Goal: Transaction & Acquisition: Purchase product/service

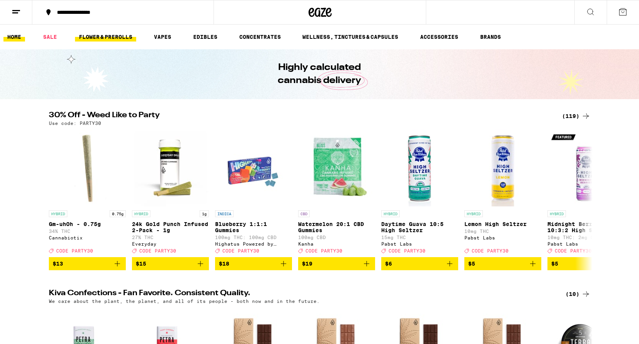
click at [104, 35] on link "FLOWER & PREROLLS" at bounding box center [105, 36] width 61 height 9
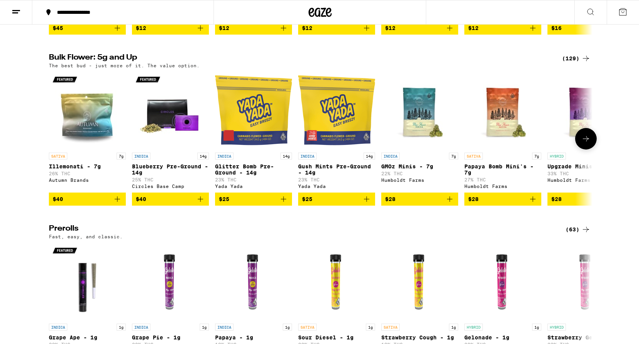
scroll to position [219, 0]
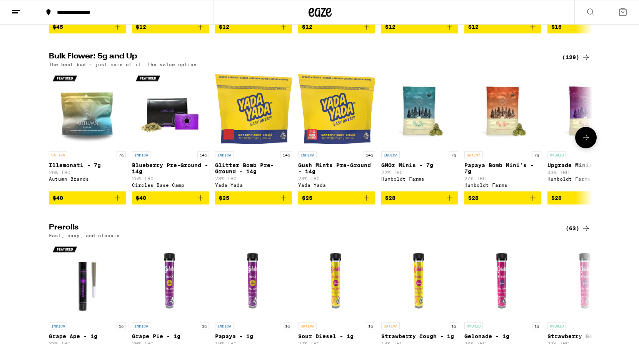
click at [555, 148] on button at bounding box center [586, 138] width 22 height 22
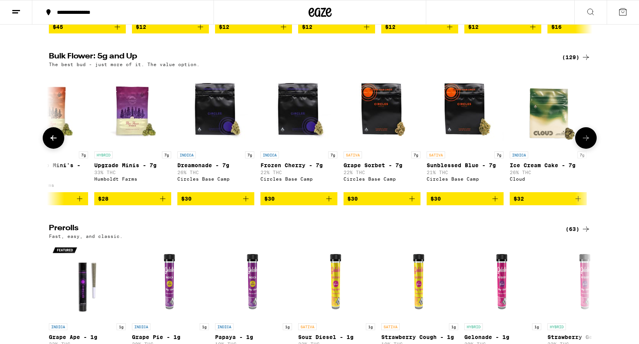
scroll to position [0, 458]
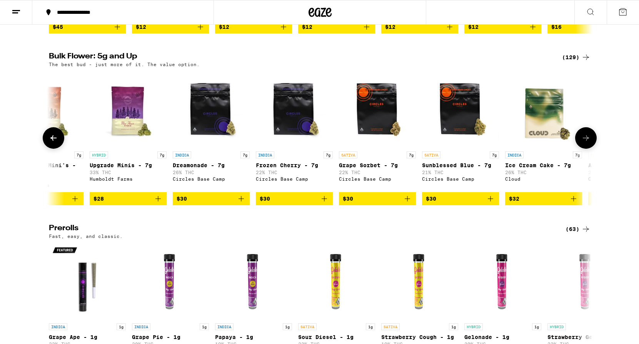
click at [555, 147] on button at bounding box center [586, 138] width 22 height 22
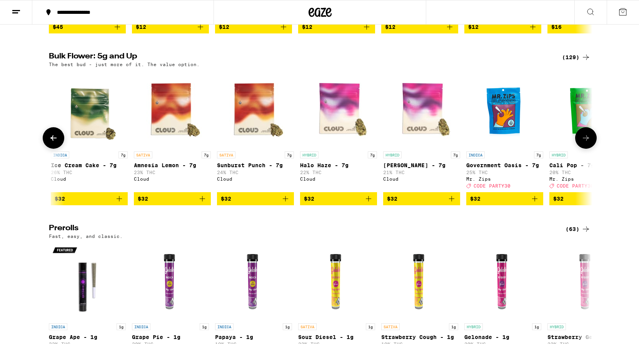
scroll to position [0, 916]
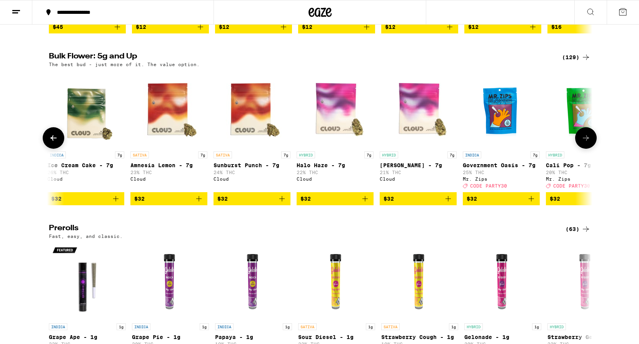
click at [555, 143] on icon at bounding box center [585, 137] width 9 height 9
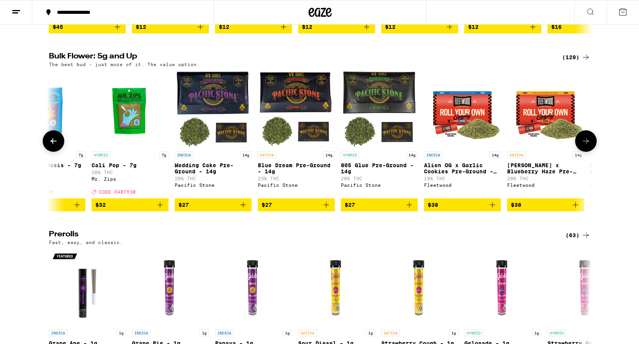
scroll to position [0, 1373]
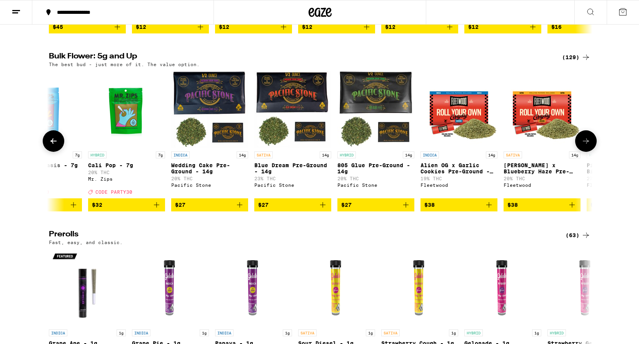
click at [555, 146] on icon at bounding box center [585, 141] width 9 height 9
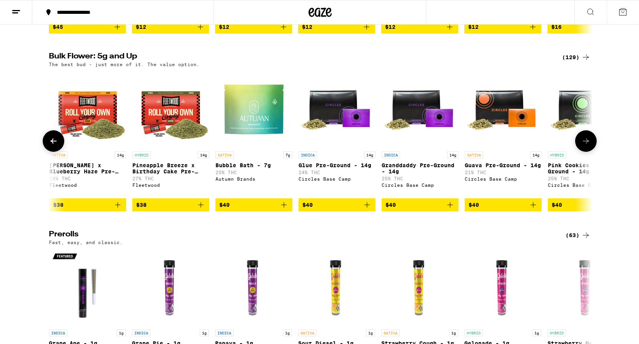
scroll to position [0, 1831]
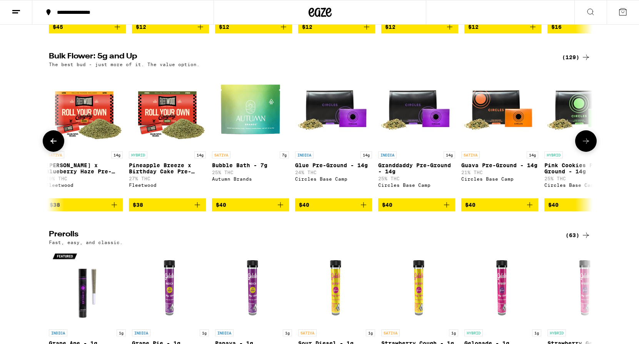
click at [555, 146] on icon at bounding box center [585, 141] width 9 height 9
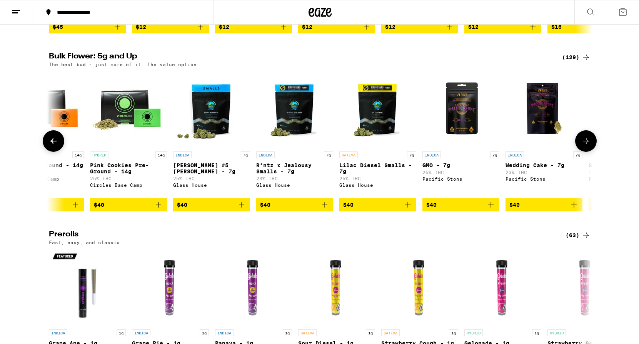
scroll to position [0, 2289]
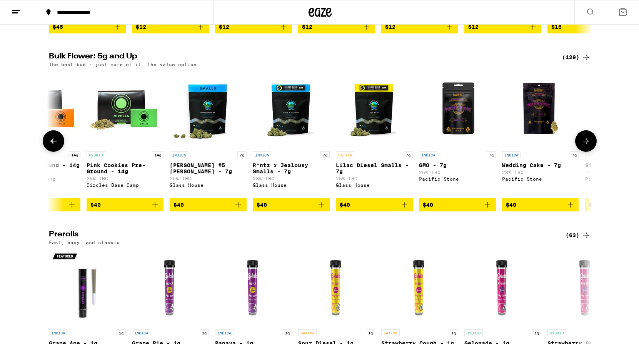
click at [555, 146] on icon at bounding box center [585, 141] width 9 height 9
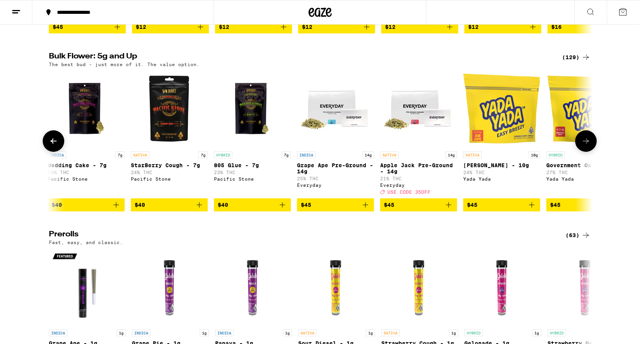
scroll to position [0, 2747]
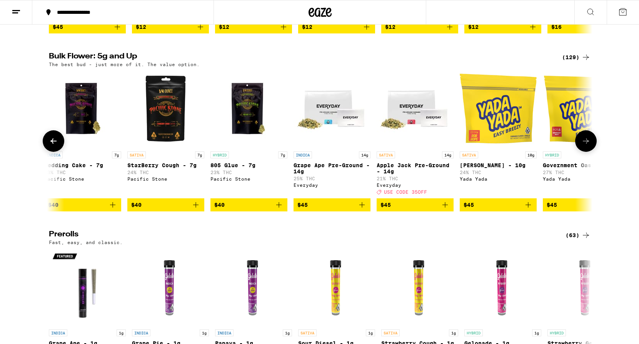
click at [555, 146] on icon at bounding box center [585, 141] width 9 height 9
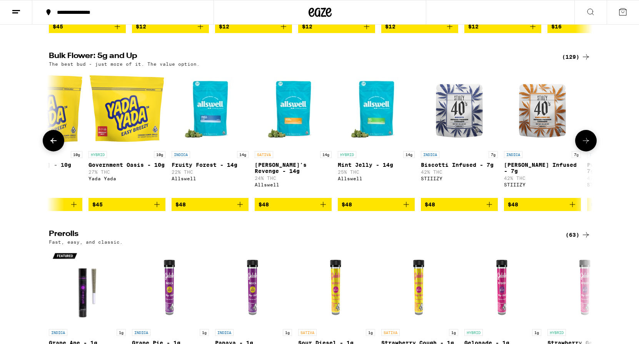
scroll to position [0, 3204]
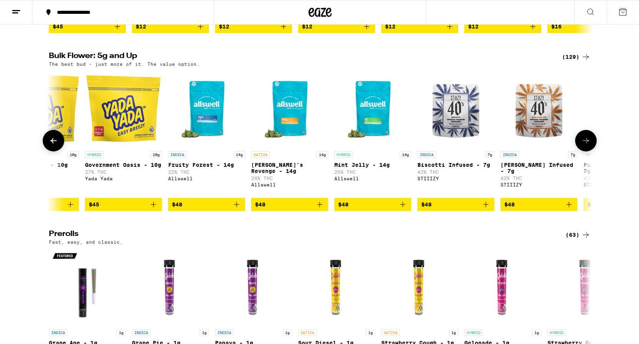
click at [555, 145] on icon at bounding box center [585, 140] width 9 height 9
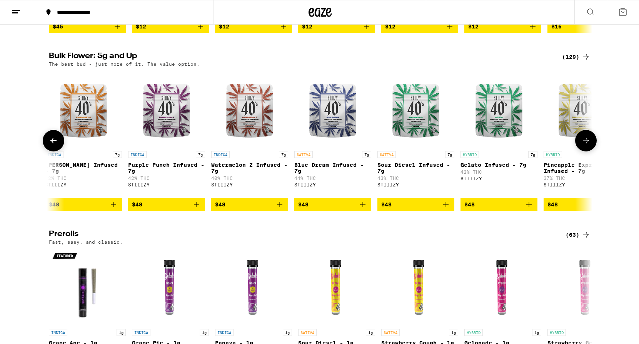
scroll to position [0, 3662]
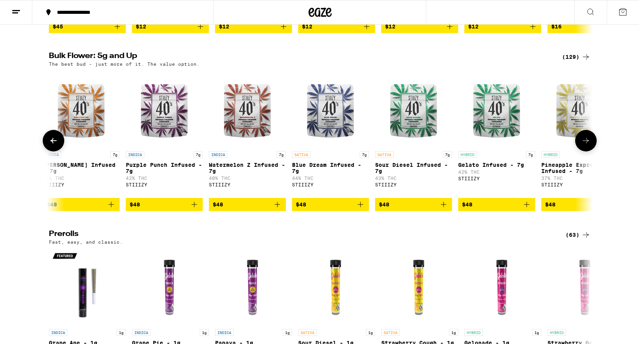
click at [555, 145] on icon at bounding box center [585, 140] width 9 height 9
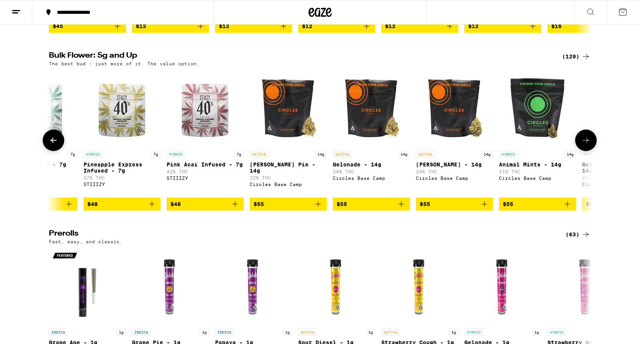
scroll to position [222, 0]
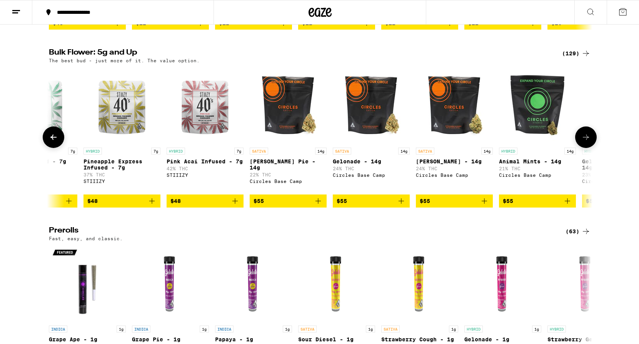
click at [555, 142] on icon at bounding box center [585, 137] width 9 height 9
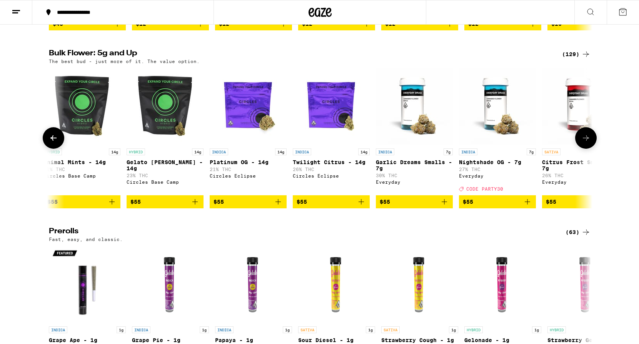
scroll to position [0, 4578]
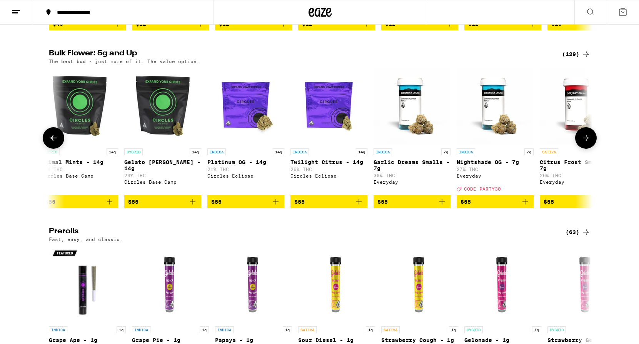
click at [555, 143] on icon at bounding box center [585, 137] width 9 height 9
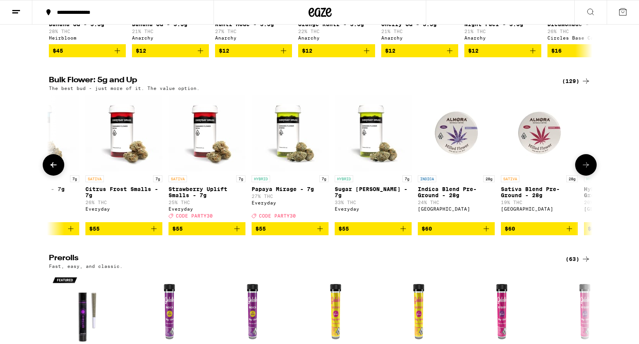
scroll to position [0, 5036]
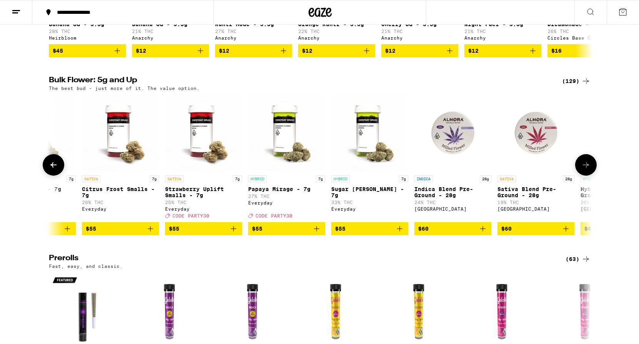
click at [401, 234] on icon "Add to bag" at bounding box center [399, 228] width 9 height 9
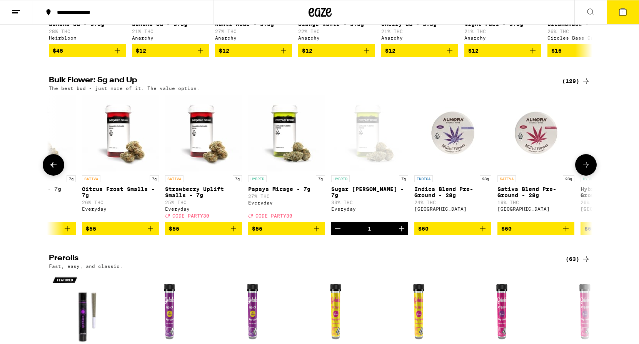
click at [555, 168] on icon at bounding box center [586, 164] width 6 height 5
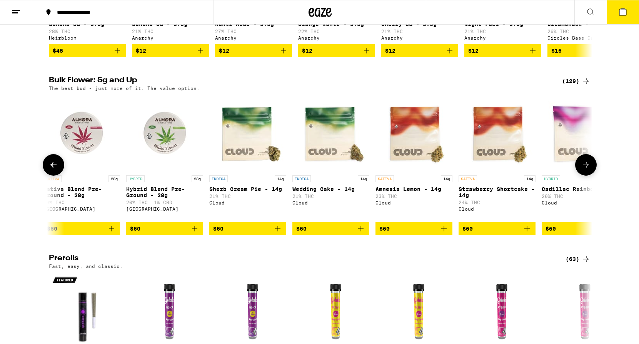
scroll to position [0, 5493]
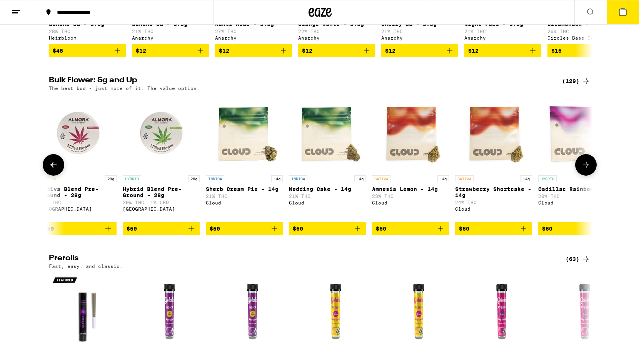
click at [555, 176] on button at bounding box center [586, 165] width 22 height 22
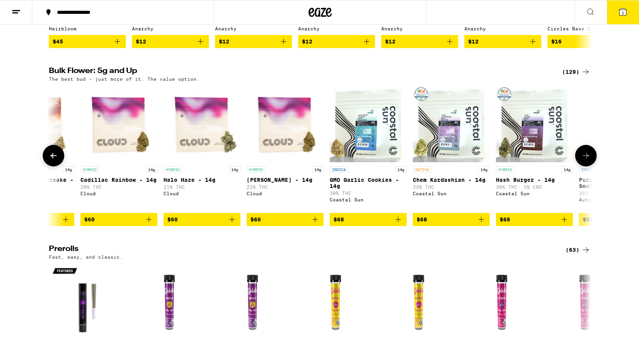
scroll to position [208, 0]
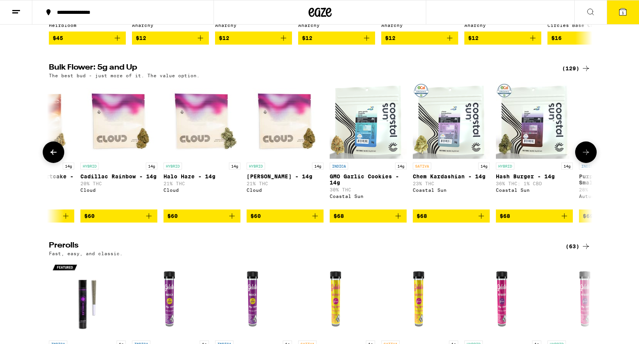
click at [555, 221] on icon "Add to bag" at bounding box center [564, 216] width 9 height 9
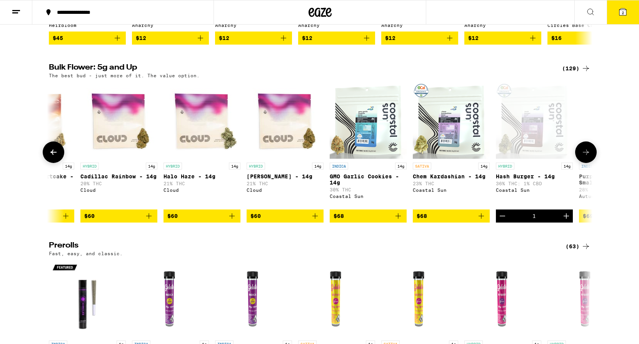
click at [555, 157] on icon at bounding box center [585, 152] width 9 height 9
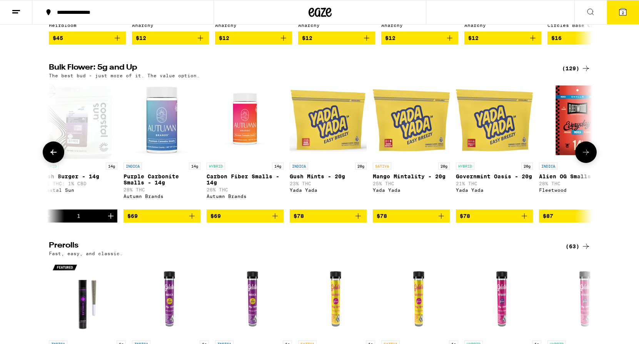
scroll to position [0, 6409]
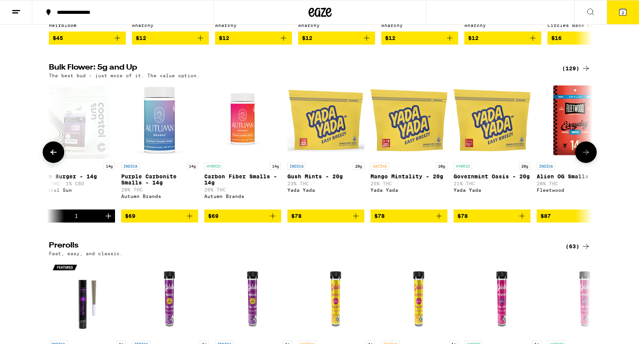
click at [555, 163] on button at bounding box center [586, 153] width 22 height 22
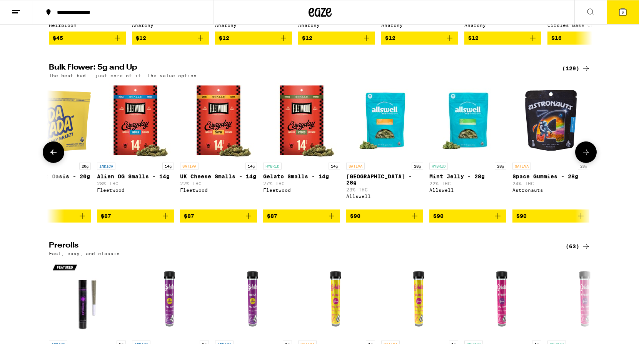
scroll to position [0, 6867]
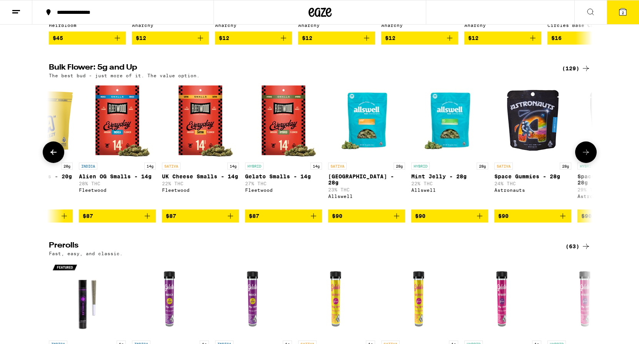
click at [555, 157] on icon at bounding box center [585, 152] width 9 height 9
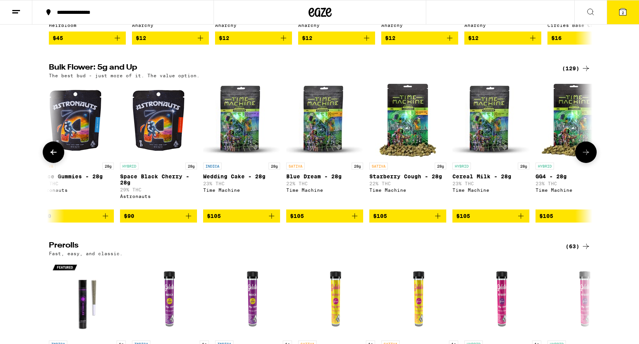
scroll to position [0, 7324]
click at [555, 154] on button at bounding box center [586, 153] width 22 height 22
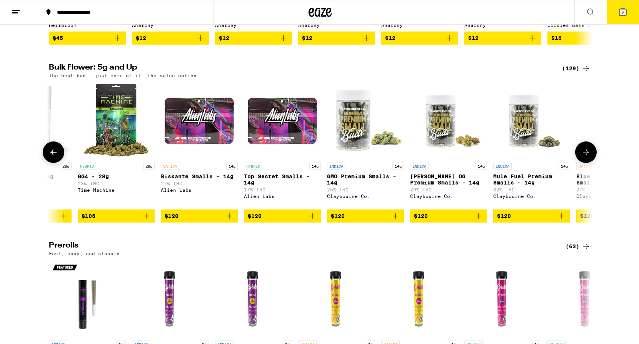
scroll to position [0, 7782]
click at [555, 156] on icon at bounding box center [585, 152] width 9 height 9
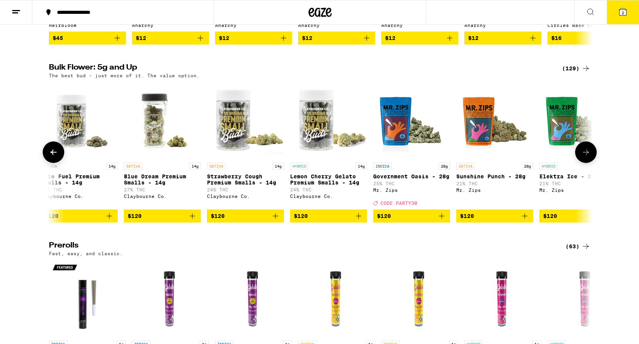
scroll to position [0, 8240]
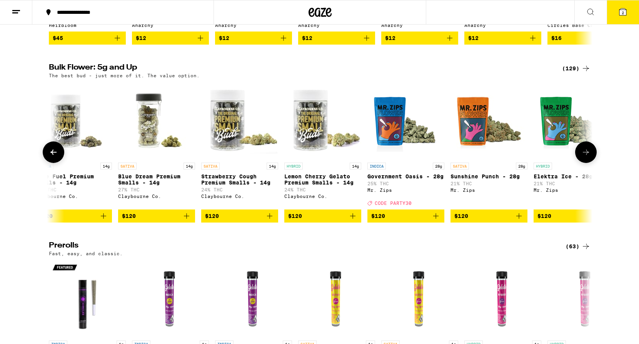
click at [555, 157] on icon at bounding box center [585, 152] width 9 height 9
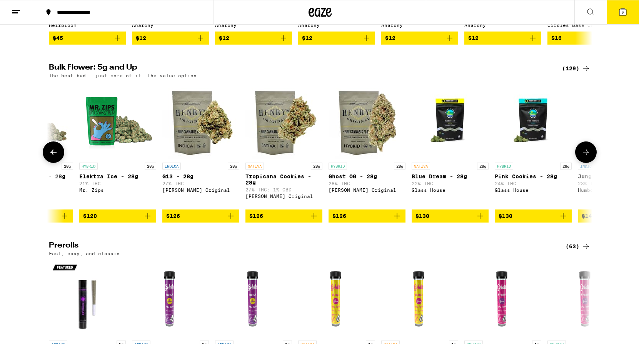
scroll to position [0, 8698]
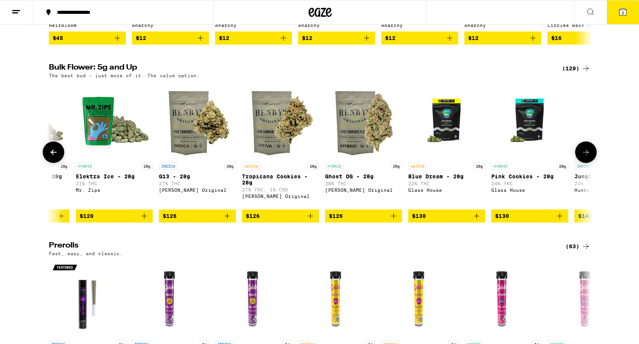
click at [555, 157] on icon at bounding box center [585, 152] width 9 height 9
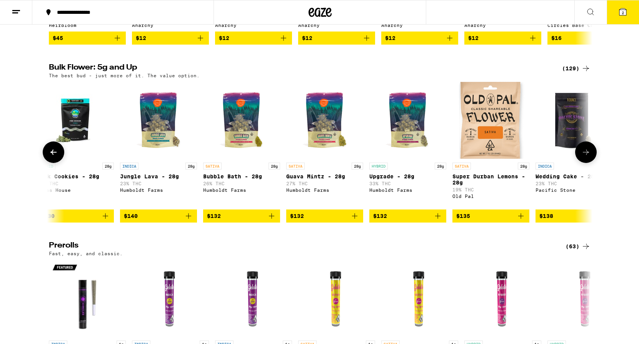
scroll to position [0, 9156]
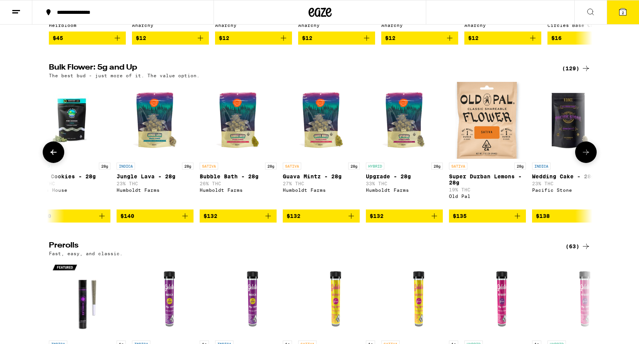
click at [555, 157] on icon at bounding box center [585, 152] width 9 height 9
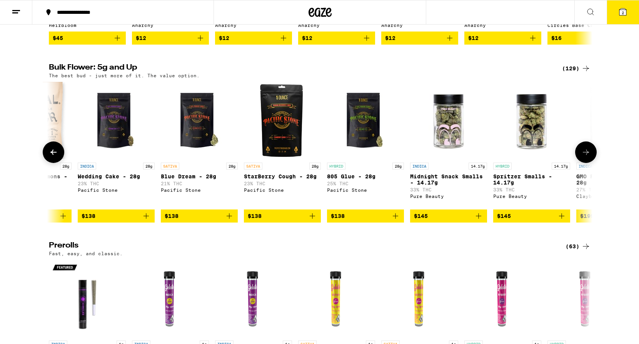
scroll to position [0, 9613]
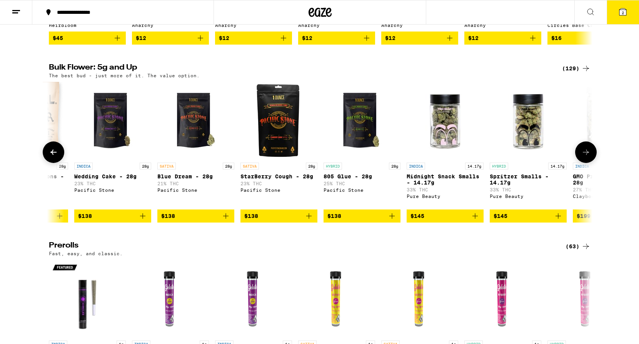
click at [555, 159] on button at bounding box center [586, 153] width 22 height 22
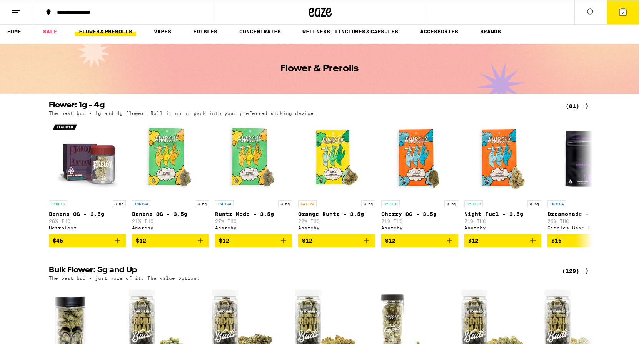
scroll to position [0, 0]
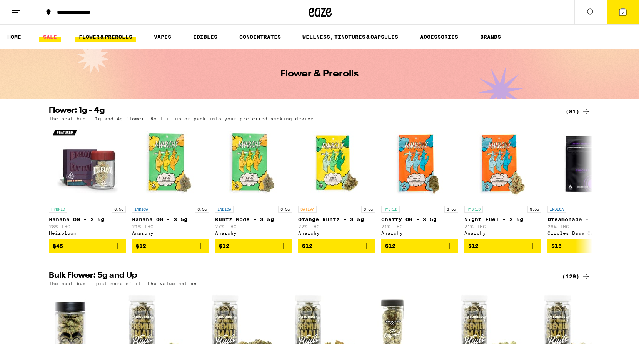
click at [53, 39] on link "SALE" at bounding box center [50, 36] width 22 height 9
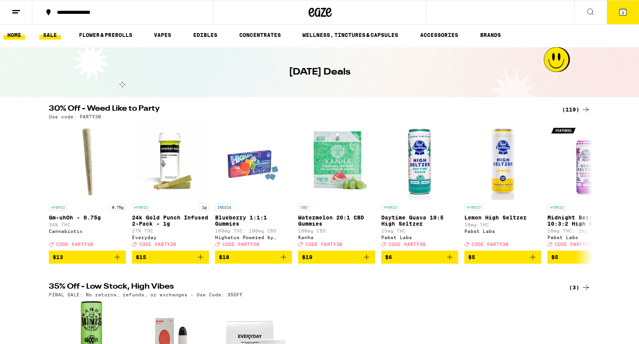
scroll to position [3, 0]
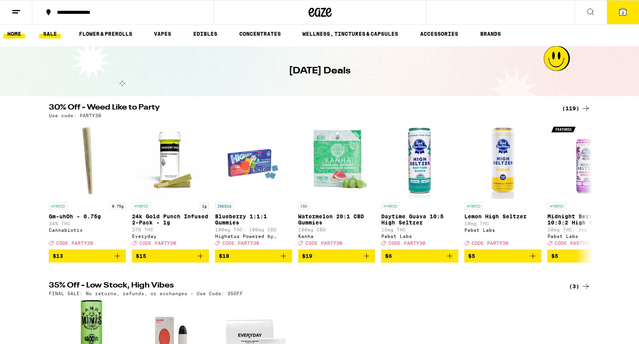
click at [13, 35] on link "HOME" at bounding box center [14, 33] width 22 height 9
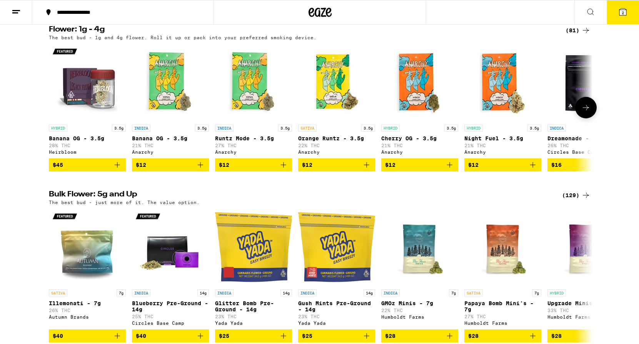
scroll to position [792, 0]
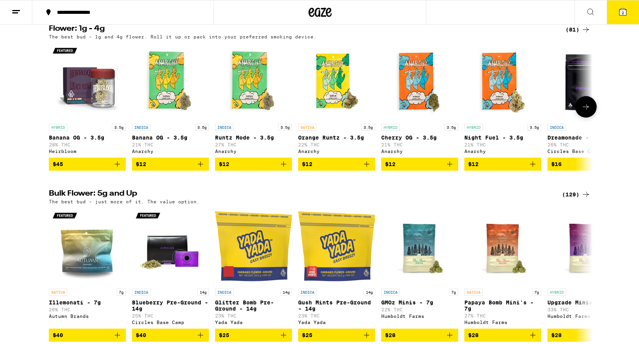
click at [555, 118] on button at bounding box center [586, 107] width 22 height 22
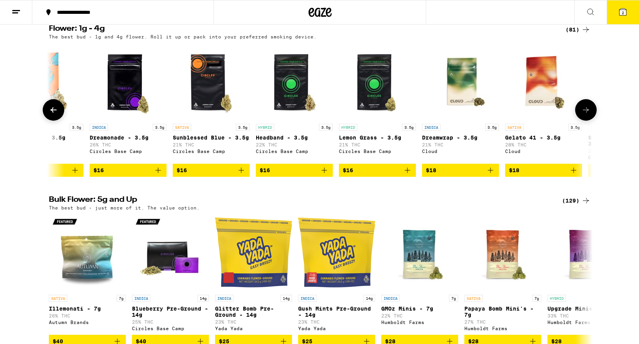
click at [555, 121] on button at bounding box center [586, 110] width 22 height 22
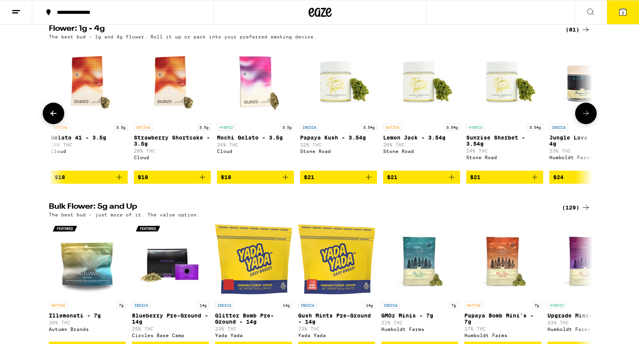
scroll to position [0, 916]
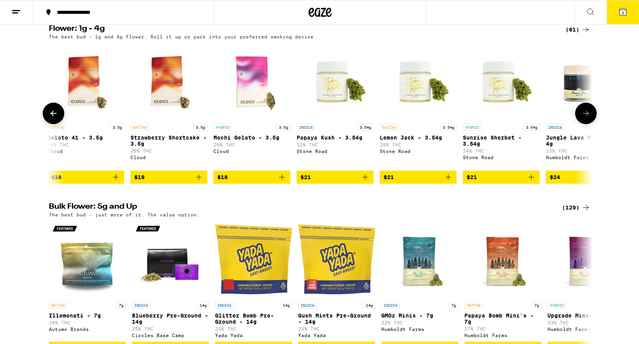
click at [325, 141] on p "Papaya Kush - 3.54g" at bounding box center [335, 138] width 77 height 6
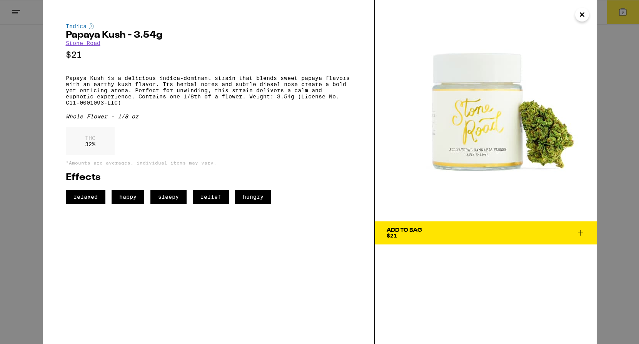
click at [555, 232] on icon at bounding box center [580, 233] width 9 height 9
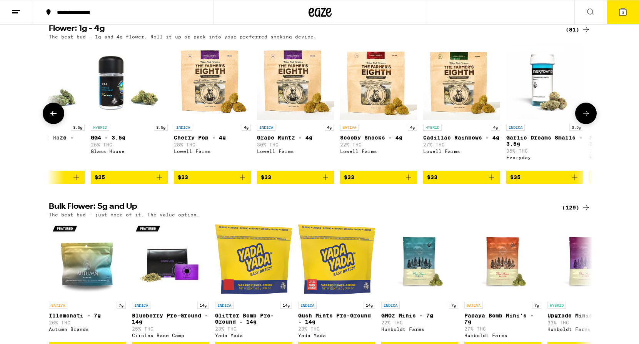
scroll to position [793, 0]
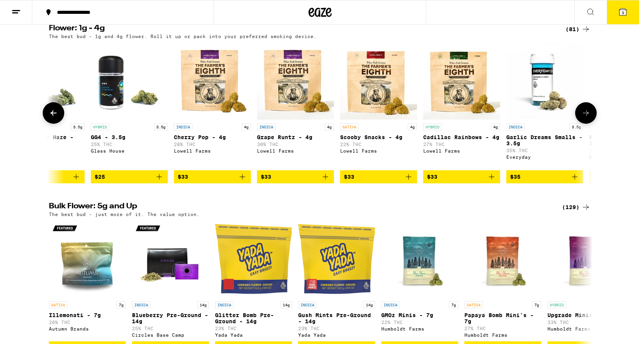
click at [555, 118] on icon at bounding box center [585, 112] width 9 height 9
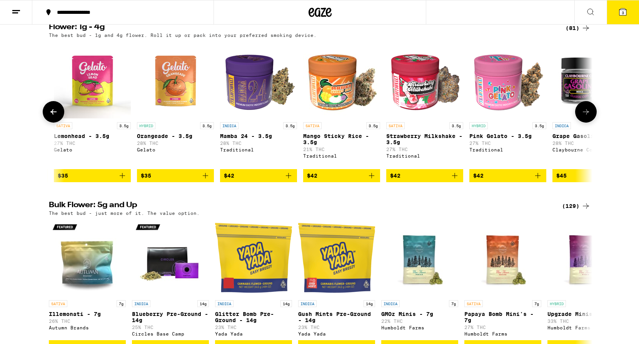
scroll to position [0, 2572]
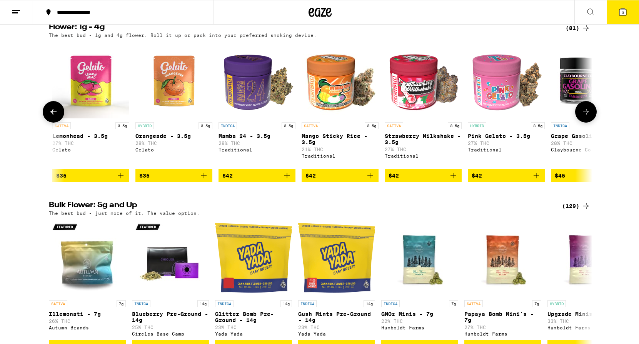
click at [287, 180] on icon "Add to bag" at bounding box center [286, 175] width 9 height 9
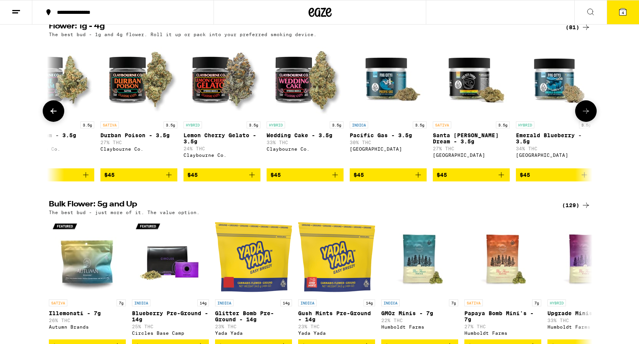
scroll to position [795, 0]
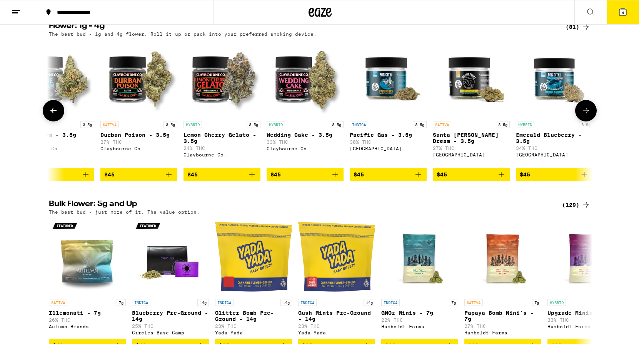
click at [322, 179] on span "$45" at bounding box center [304, 174] width 69 height 9
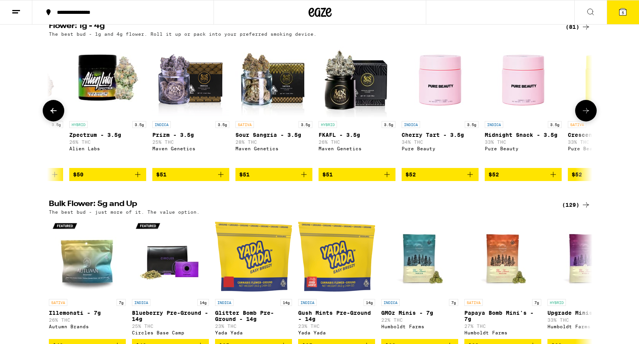
scroll to position [0, 4412]
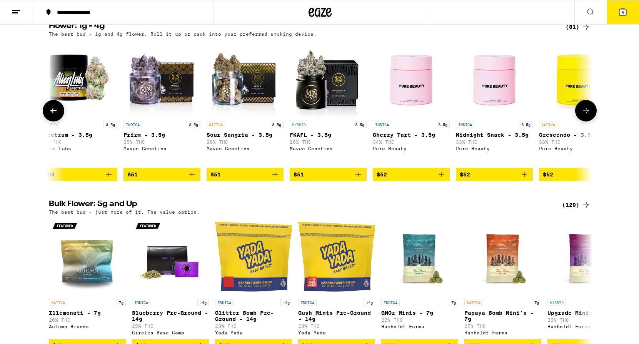
click at [510, 179] on span "$52" at bounding box center [494, 174] width 69 height 9
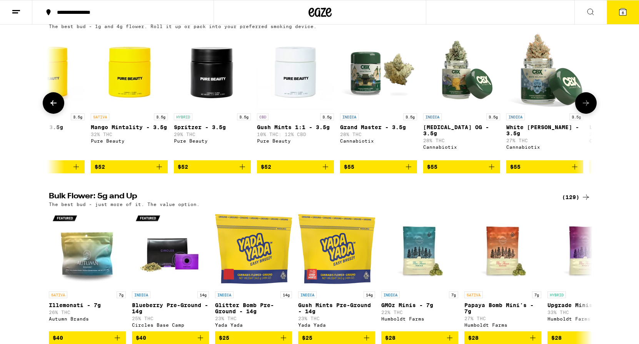
scroll to position [803, 0]
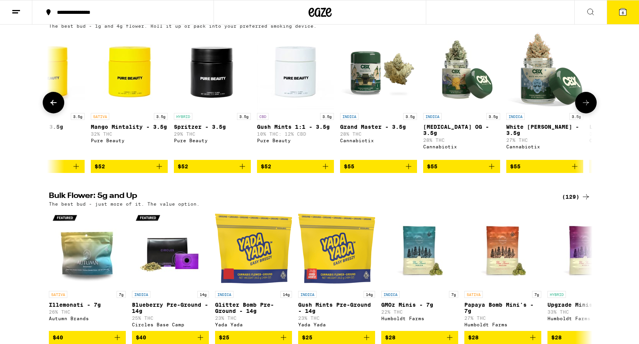
click at [555, 107] on icon at bounding box center [585, 102] width 9 height 9
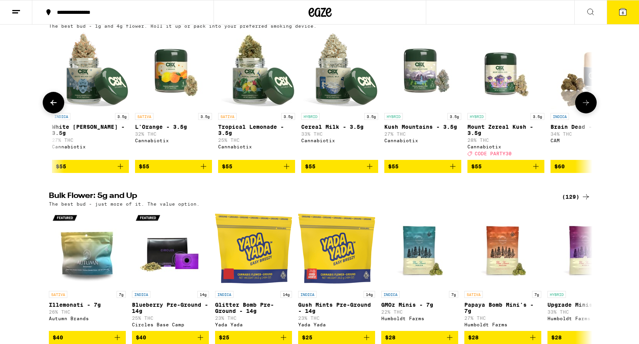
scroll to position [0, 5401]
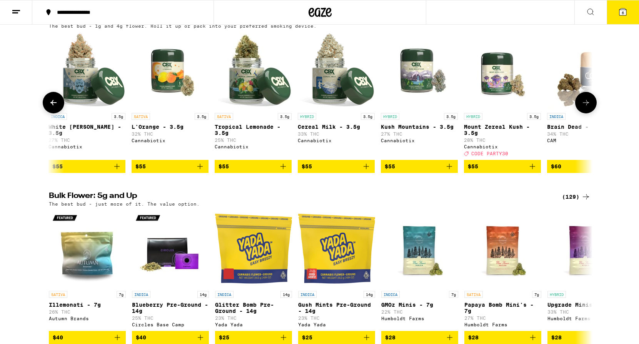
click at [555, 107] on icon at bounding box center [585, 102] width 9 height 9
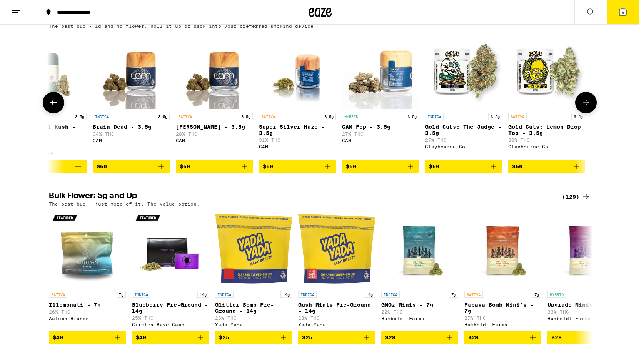
scroll to position [0, 5859]
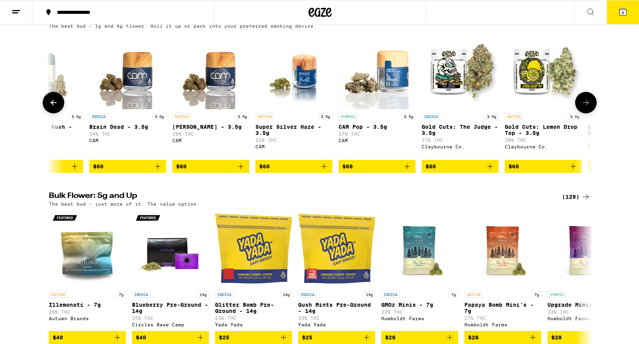
click at [555, 107] on icon at bounding box center [585, 102] width 9 height 9
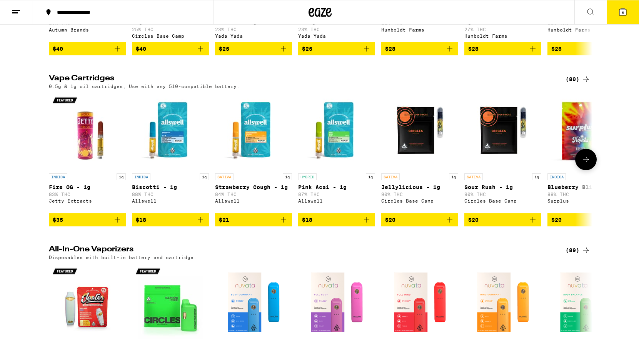
scroll to position [1095, 0]
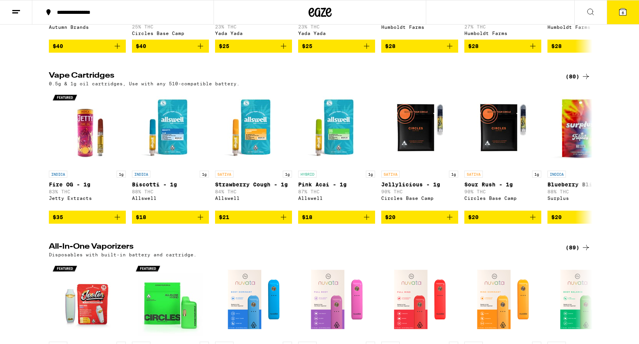
click at [555, 19] on button "6" at bounding box center [623, 12] width 32 height 24
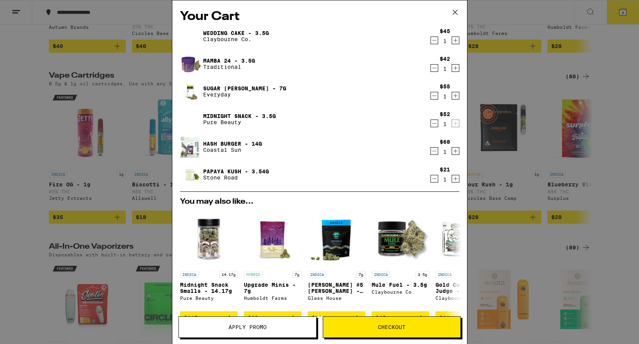
click at [222, 88] on link "Sugar [PERSON_NAME] - 7g" at bounding box center [244, 88] width 83 height 6
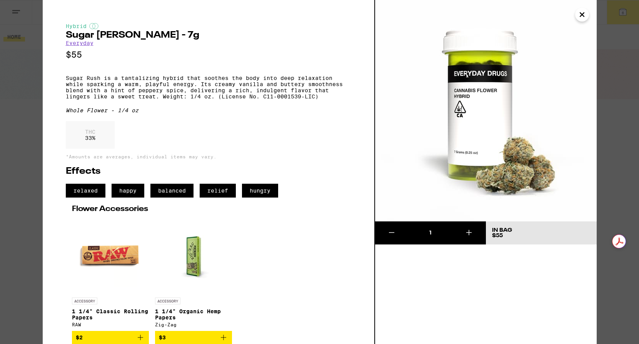
click at [555, 17] on icon "Close" at bounding box center [581, 15] width 9 height 12
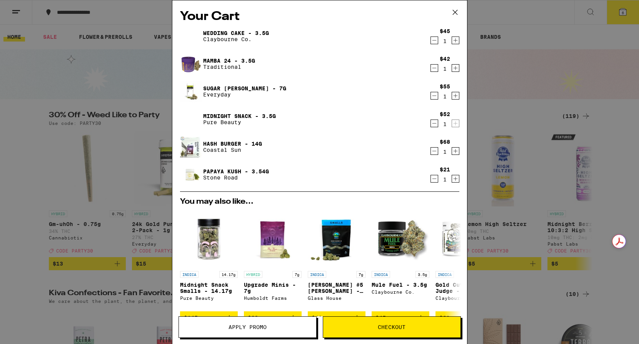
click at [435, 97] on icon "Decrement" at bounding box center [434, 95] width 7 height 9
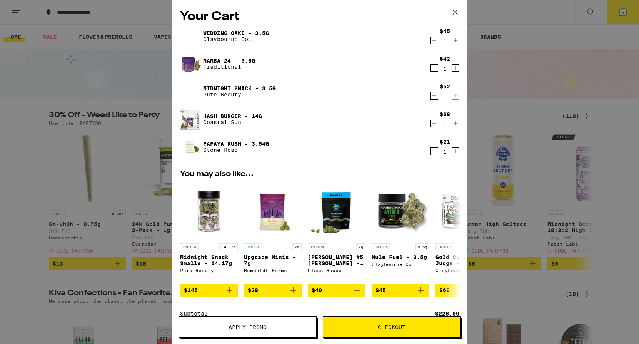
click at [240, 316] on button "Apply Promo" at bounding box center [247, 328] width 138 height 22
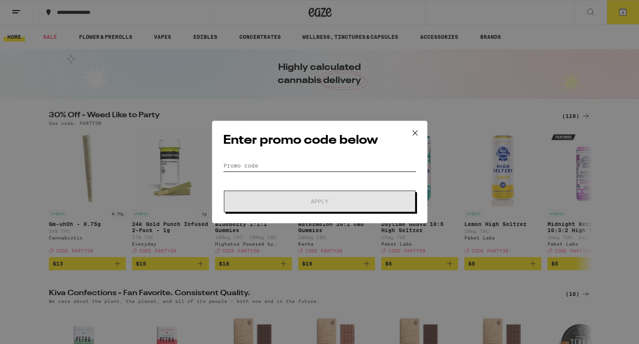
click at [234, 162] on input "Promo Code" at bounding box center [319, 166] width 193 height 12
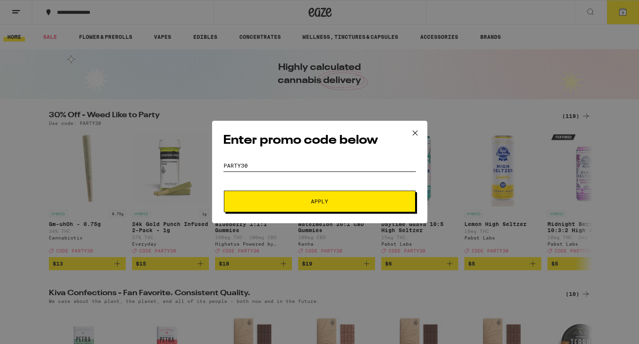
type input "PARTY30"
click at [326, 204] on span "Apply" at bounding box center [319, 201] width 17 height 5
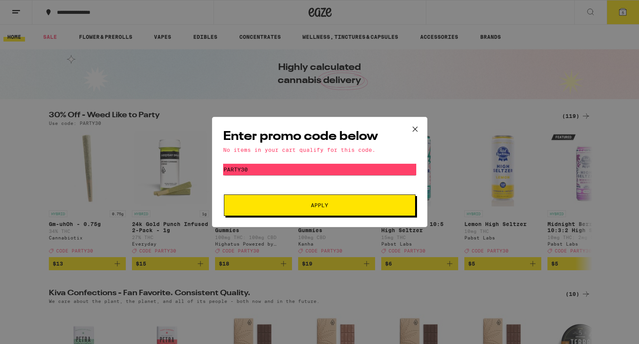
click at [412, 126] on icon at bounding box center [415, 129] width 12 height 12
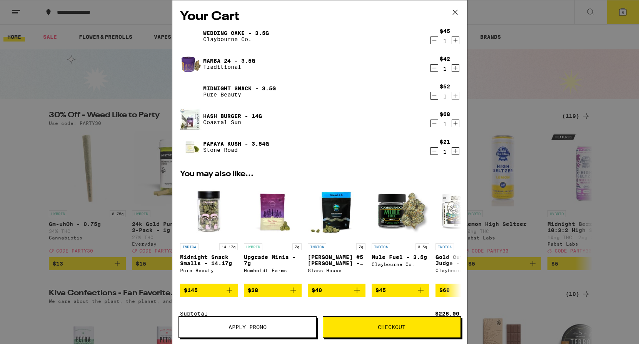
click at [219, 59] on link "Mamba 24 - 3.5g" at bounding box center [229, 61] width 52 height 6
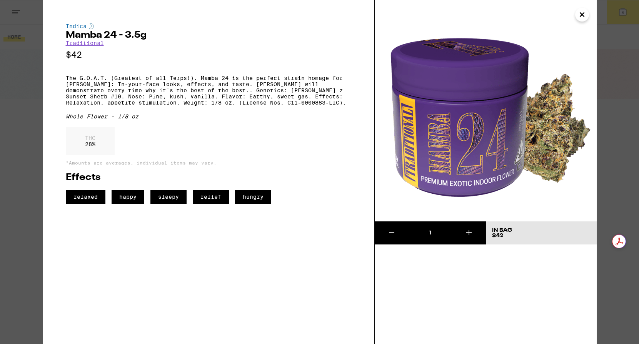
click at [555, 14] on icon "Close" at bounding box center [581, 15] width 9 height 12
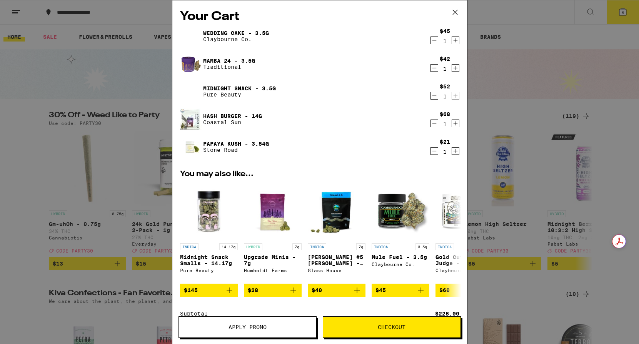
click at [218, 145] on link "Papaya Kush - 3.54g" at bounding box center [236, 144] width 66 height 6
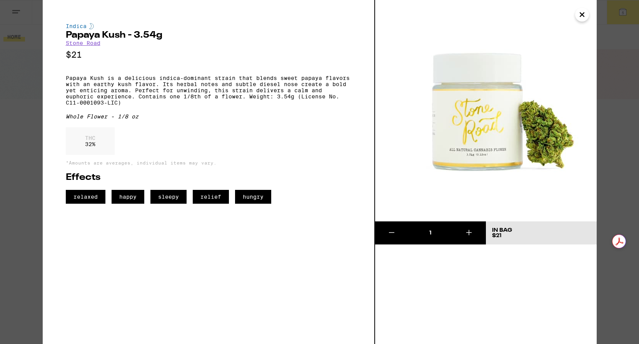
click at [555, 13] on icon "Close" at bounding box center [581, 15] width 9 height 12
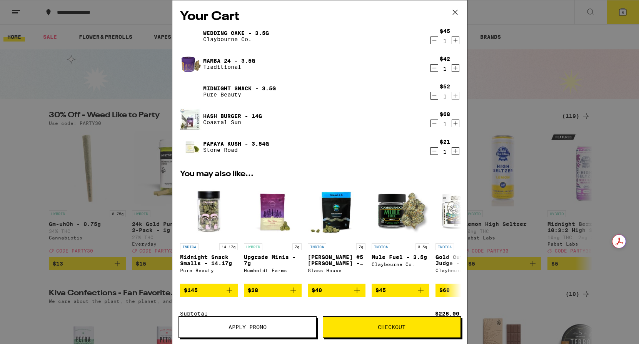
click at [234, 83] on div "Midnight Snack - 3.5g Pure Beauty" at bounding box center [305, 92] width 250 height 22
click at [232, 88] on link "Midnight Snack - 3.5g" at bounding box center [239, 88] width 73 height 6
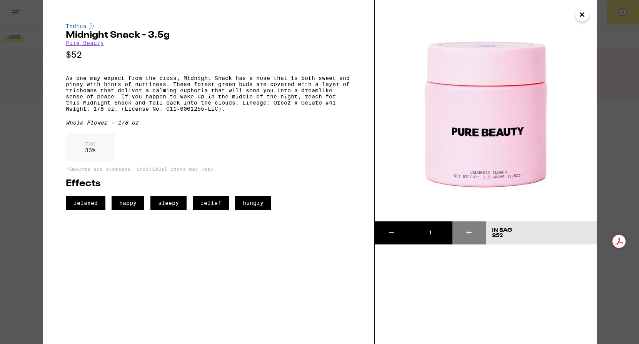
click at [555, 13] on icon "Close" at bounding box center [581, 15] width 9 height 12
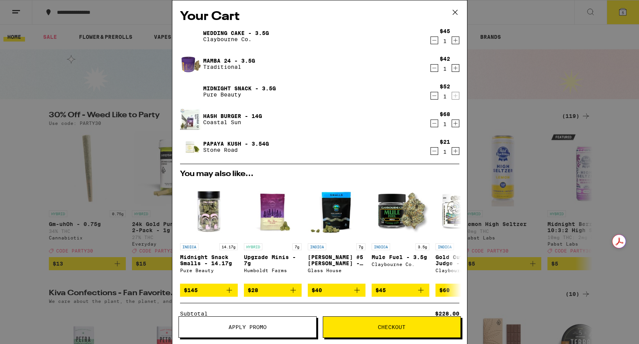
click at [210, 62] on link "Mamba 24 - 3.5g" at bounding box center [229, 61] width 52 height 6
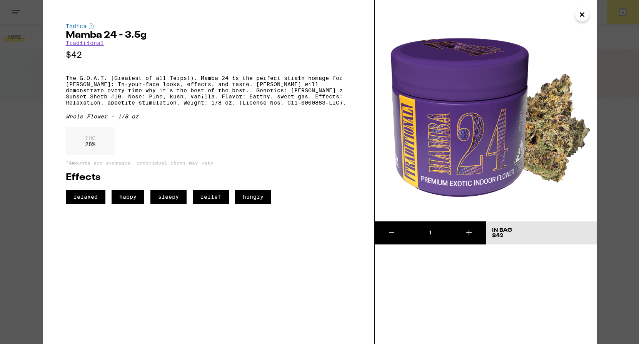
click at [555, 15] on icon "Close" at bounding box center [581, 15] width 9 height 12
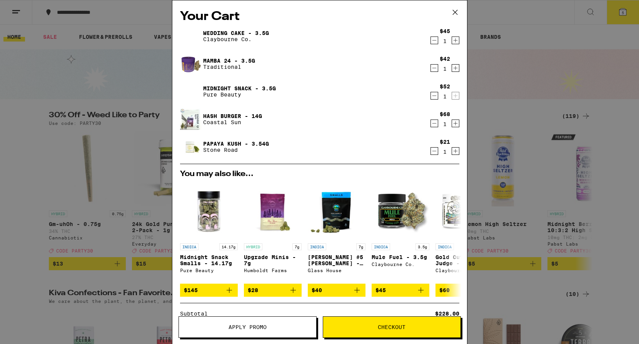
click at [249, 33] on link "Wedding Cake - 3.5g" at bounding box center [236, 33] width 66 height 6
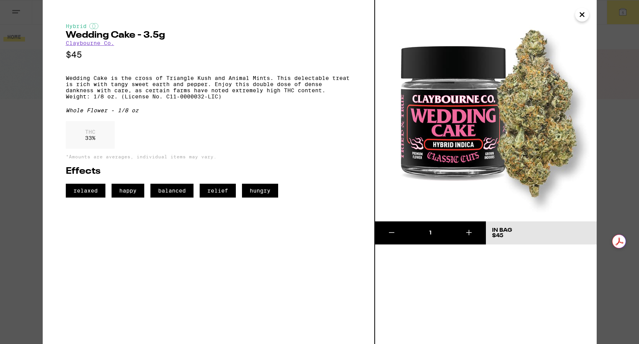
click at [555, 17] on icon "Close" at bounding box center [581, 15] width 9 height 12
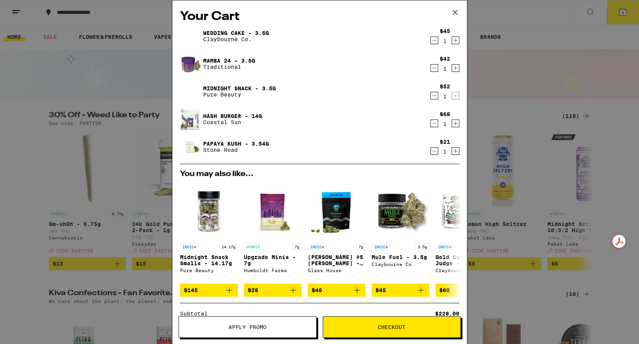
click at [432, 41] on icon "Decrement" at bounding box center [434, 40] width 7 height 9
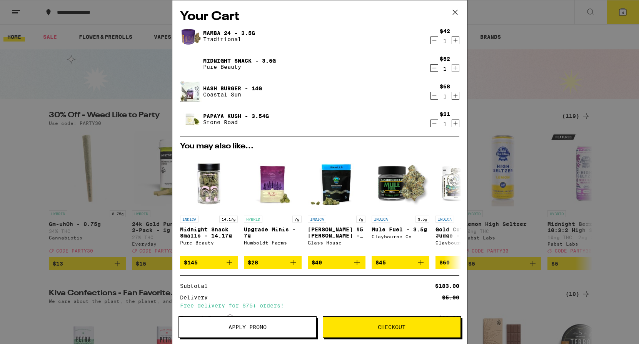
click at [453, 12] on icon at bounding box center [455, 13] width 12 height 12
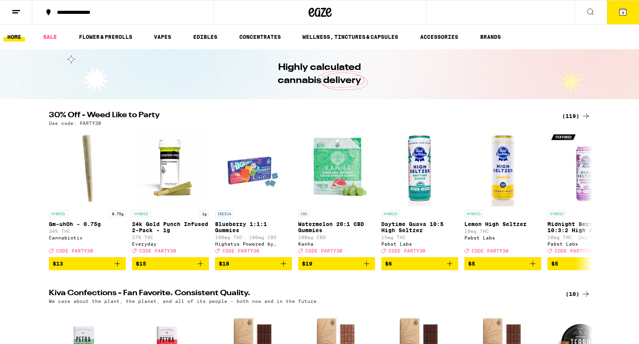
click at [555, 18] on button "4" at bounding box center [623, 12] width 32 height 24
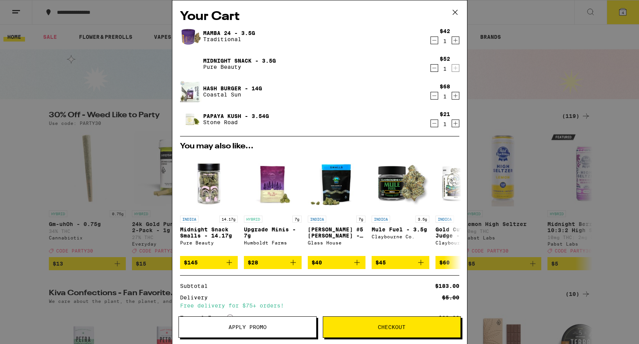
click at [432, 70] on icon "Decrement" at bounding box center [434, 67] width 7 height 9
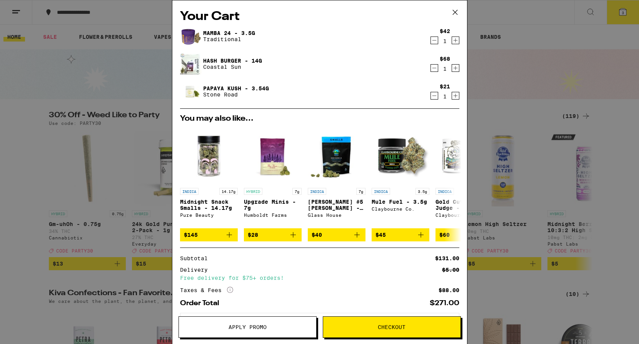
click at [356, 316] on span "Checkout" at bounding box center [391, 327] width 137 height 5
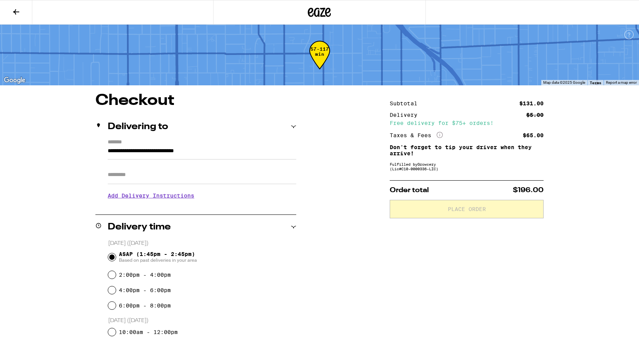
click at [12, 12] on icon at bounding box center [16, 11] width 9 height 9
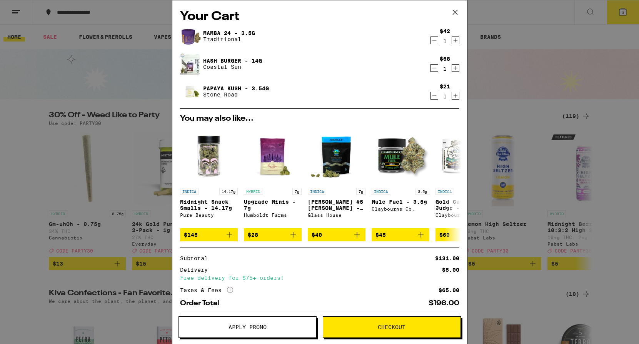
click at [454, 11] on icon at bounding box center [455, 13] width 12 height 12
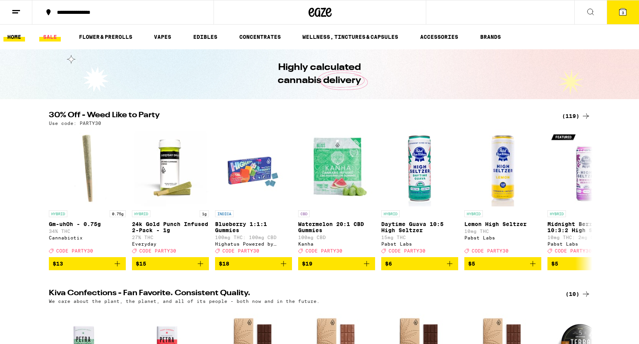
click at [47, 37] on link "SALE" at bounding box center [50, 36] width 22 height 9
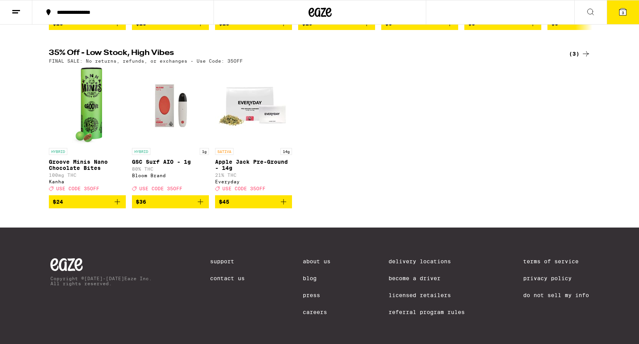
scroll to position [240, 0]
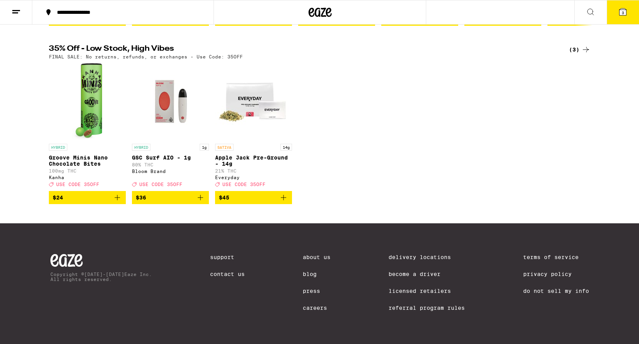
click at [555, 13] on icon at bounding box center [622, 11] width 7 height 7
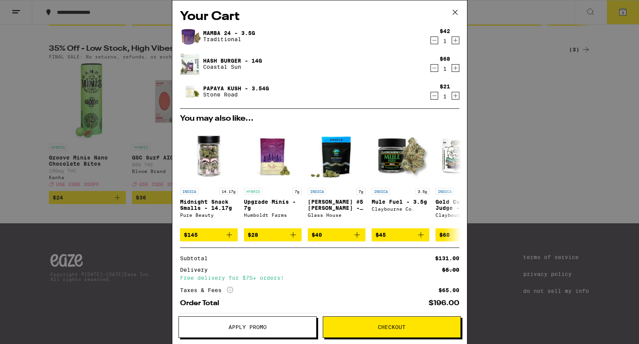
click at [238, 316] on span "Apply Promo" at bounding box center [248, 327] width 38 height 5
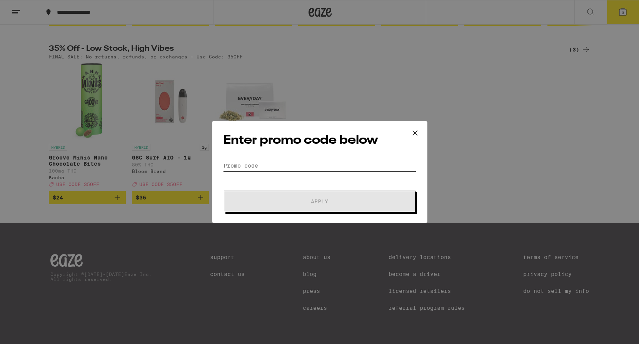
click at [237, 162] on input "Promo Code" at bounding box center [319, 166] width 193 height 12
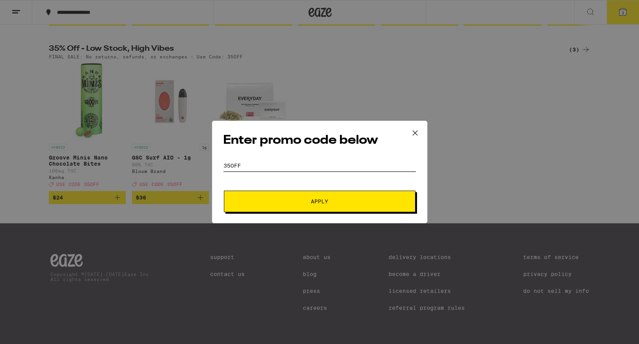
type input "35OFF"
click at [308, 193] on button "Apply" at bounding box center [320, 202] width 192 height 22
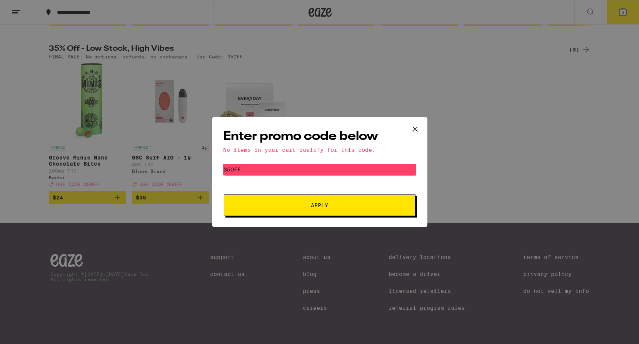
click at [416, 129] on icon at bounding box center [415, 129] width 12 height 12
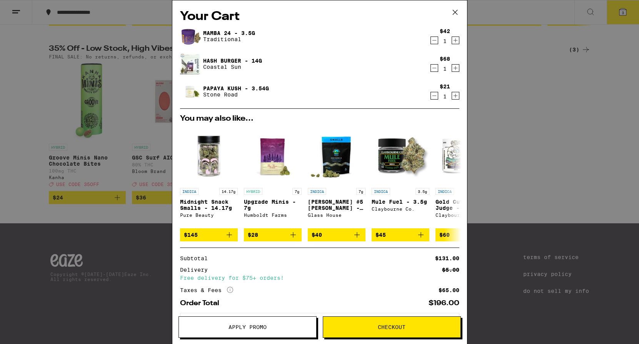
click at [457, 12] on icon at bounding box center [455, 13] width 12 height 12
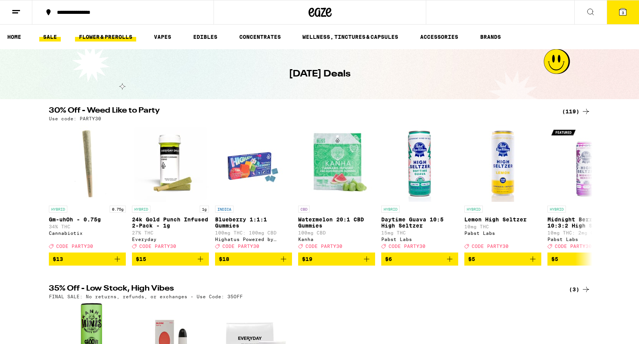
click at [105, 37] on link "FLOWER & PREROLLS" at bounding box center [105, 36] width 61 height 9
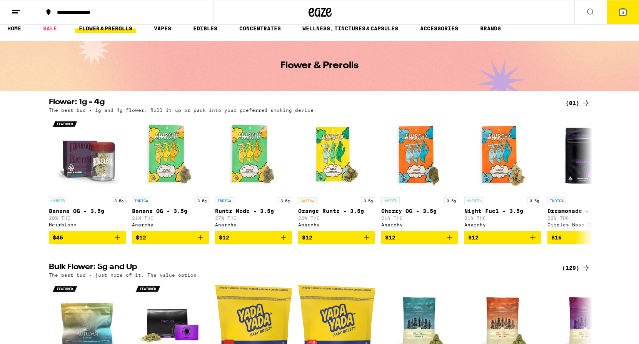
scroll to position [6, 0]
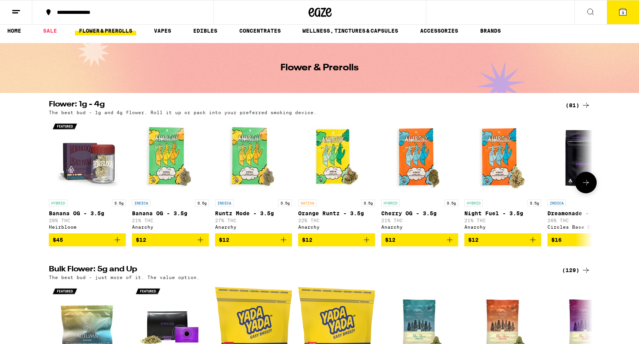
click at [555, 183] on icon at bounding box center [586, 182] width 6 height 5
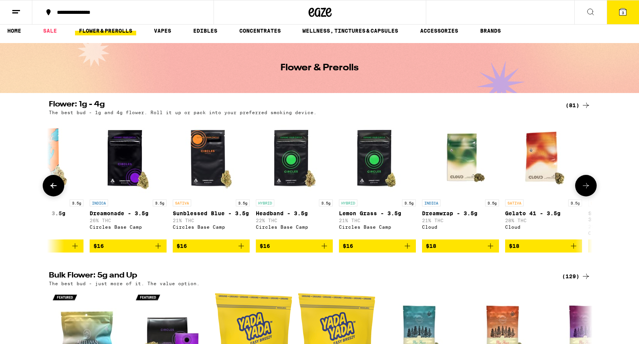
click at [555, 183] on button at bounding box center [586, 186] width 22 height 22
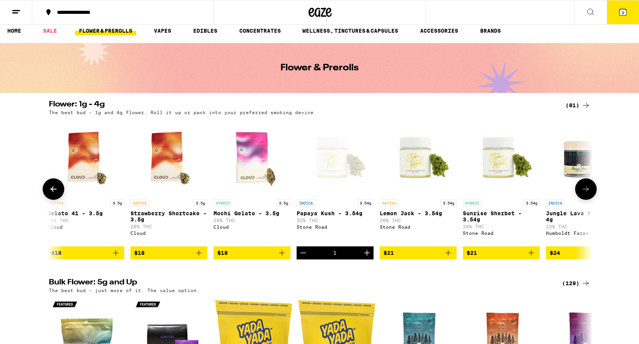
scroll to position [8, 0]
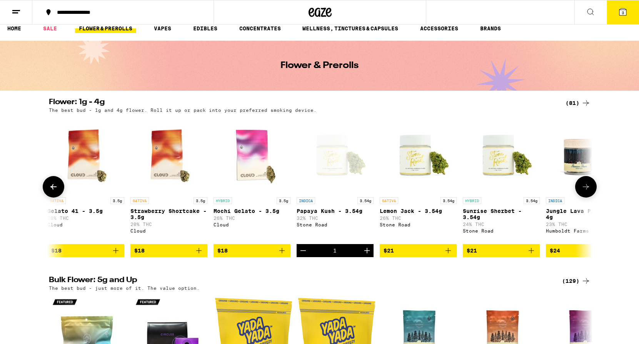
click at [555, 188] on icon at bounding box center [586, 186] width 6 height 5
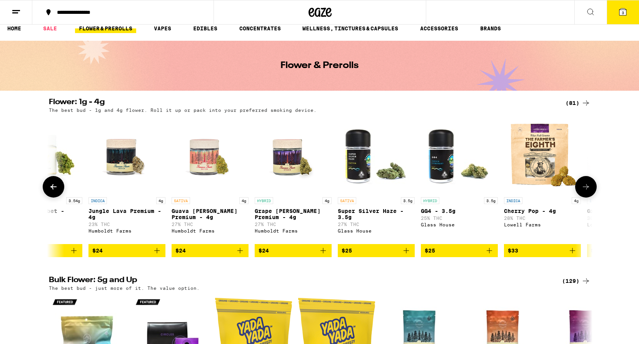
scroll to position [0, 1373]
click at [555, 192] on icon at bounding box center [585, 186] width 9 height 9
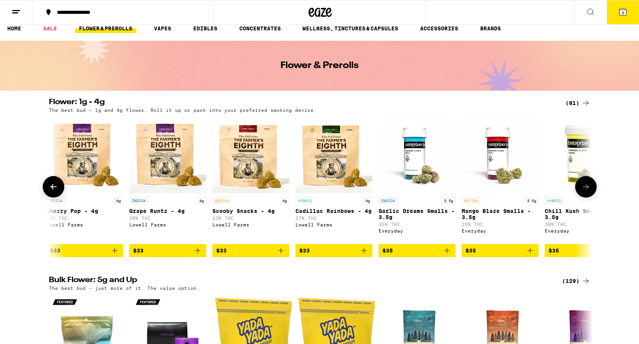
scroll to position [0, 1831]
click at [555, 192] on icon at bounding box center [585, 186] width 9 height 9
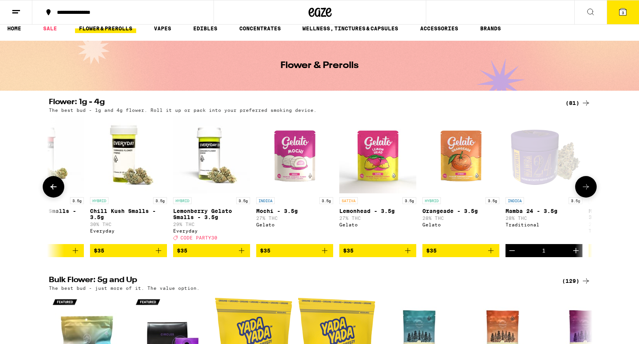
scroll to position [0, 2289]
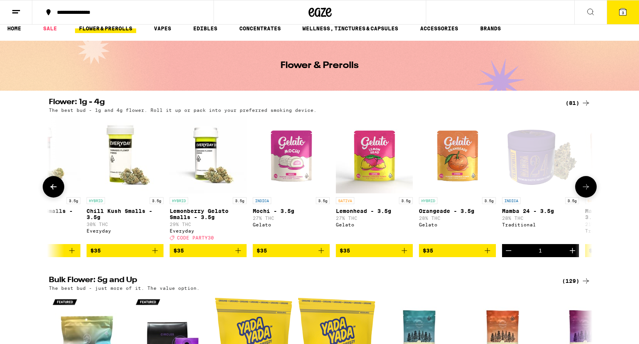
click at [555, 192] on icon at bounding box center [585, 186] width 9 height 9
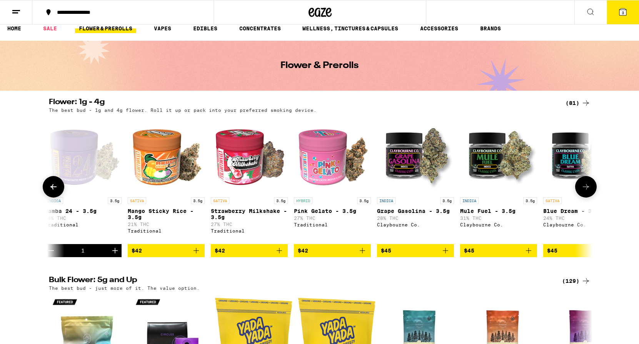
scroll to position [0, 2747]
click at [555, 192] on icon at bounding box center [585, 186] width 9 height 9
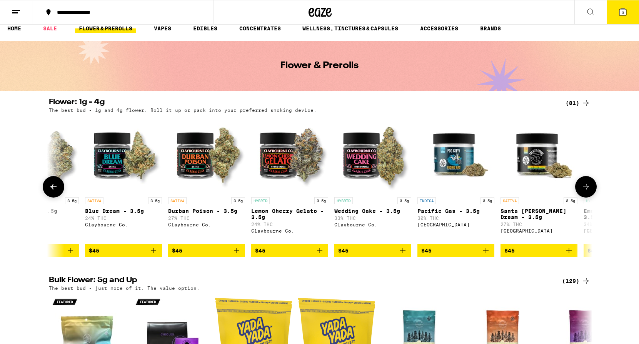
click at [555, 192] on icon at bounding box center [585, 186] width 9 height 9
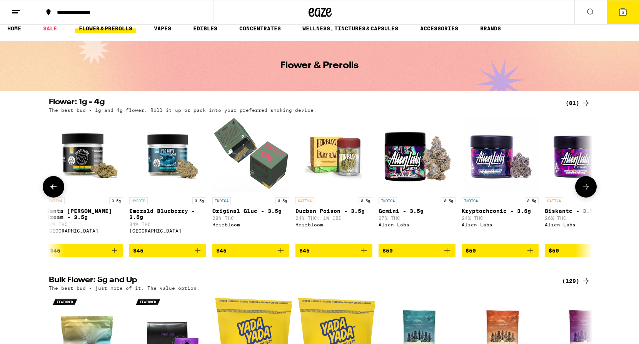
scroll to position [0, 3662]
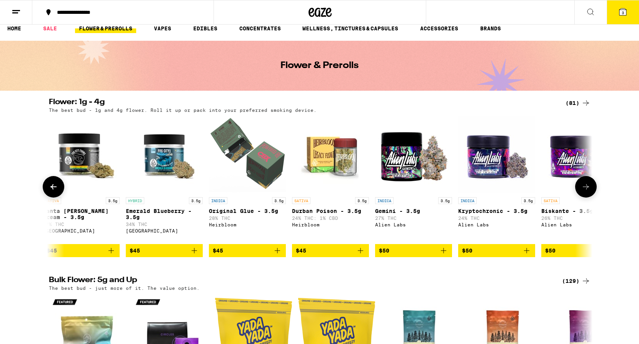
click at [555, 192] on icon at bounding box center [585, 186] width 9 height 9
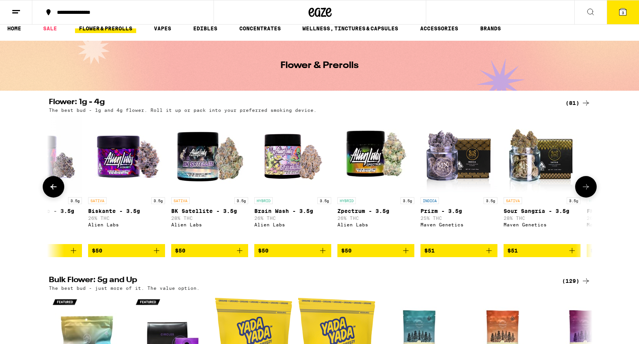
scroll to position [0, 4120]
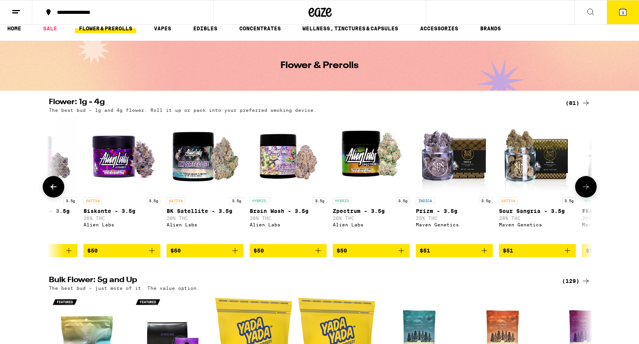
click at [56, 192] on icon at bounding box center [53, 186] width 9 height 9
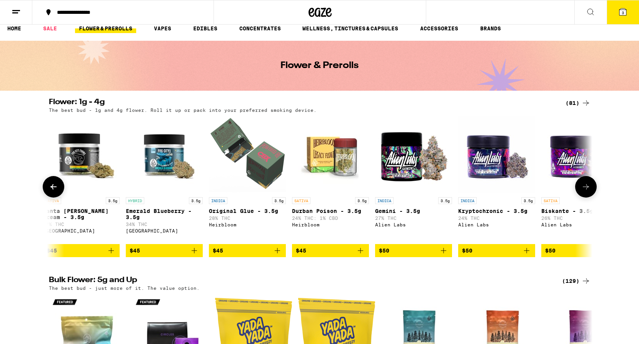
scroll to position [0, 3662]
click at [229, 212] on p "Original Glue - 3.5g" at bounding box center [247, 211] width 77 height 6
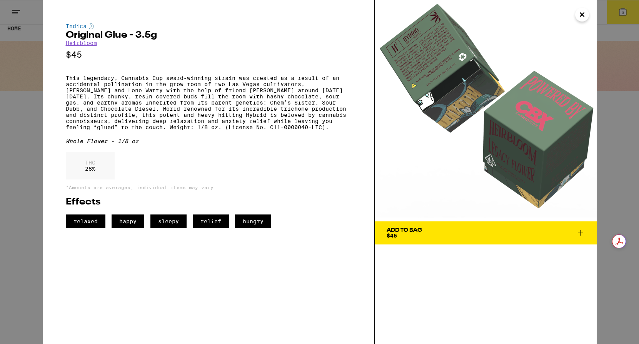
click at [555, 17] on icon "Close" at bounding box center [582, 15] width 4 height 4
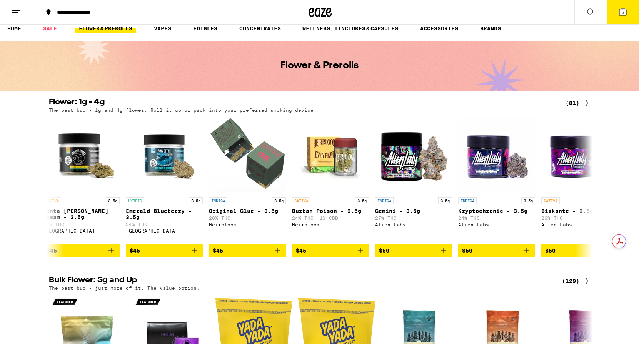
click at [555, 24] on button "3" at bounding box center [623, 12] width 32 height 24
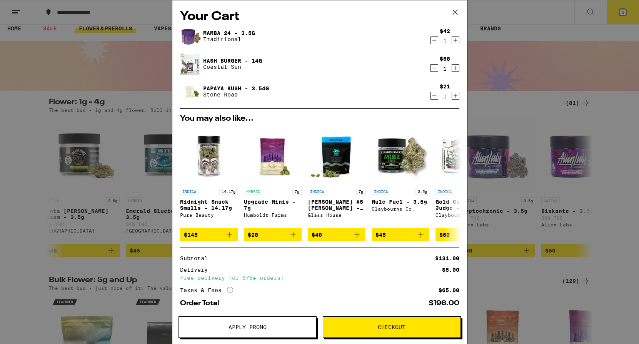
click at [453, 11] on icon at bounding box center [455, 13] width 12 height 12
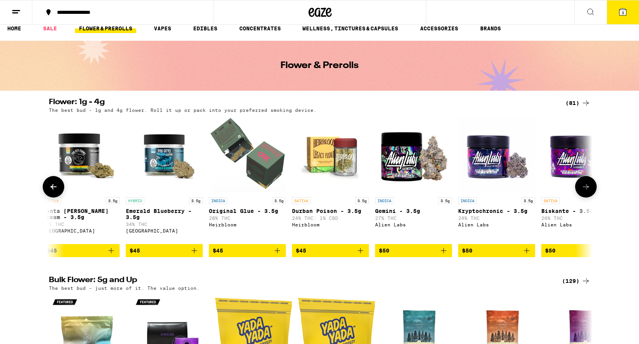
scroll to position [0, 3662]
click at [555, 192] on icon at bounding box center [585, 186] width 9 height 9
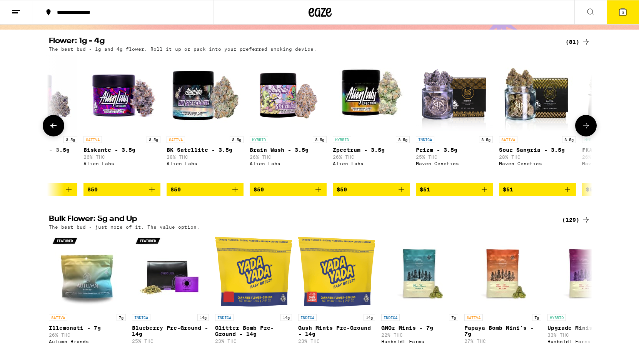
scroll to position [70, 0]
click at [555, 131] on button at bounding box center [586, 126] width 22 height 22
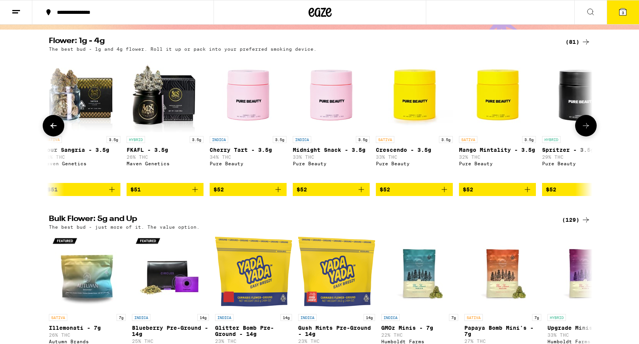
scroll to position [0, 4578]
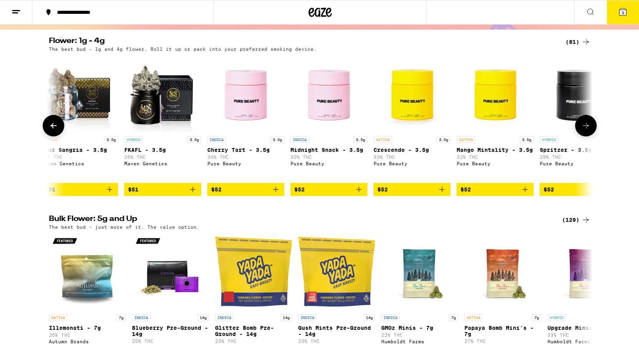
click at [555, 134] on button at bounding box center [586, 126] width 22 height 22
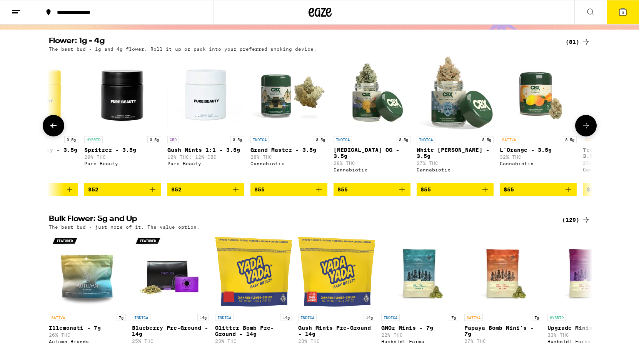
scroll to position [0, 5036]
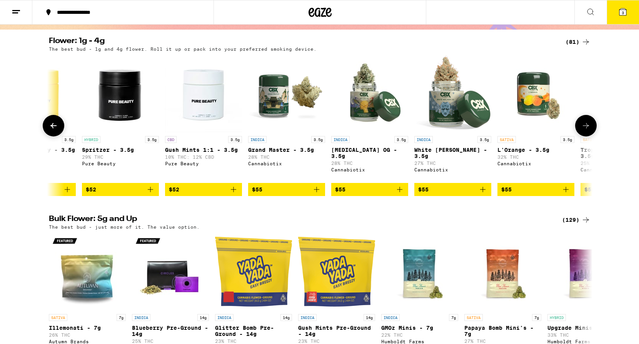
click at [555, 134] on button at bounding box center [586, 126] width 22 height 22
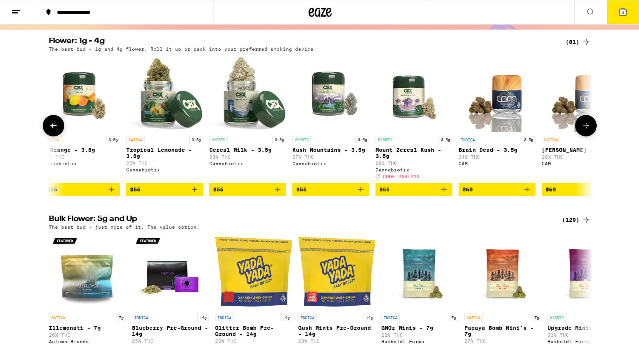
scroll to position [0, 5493]
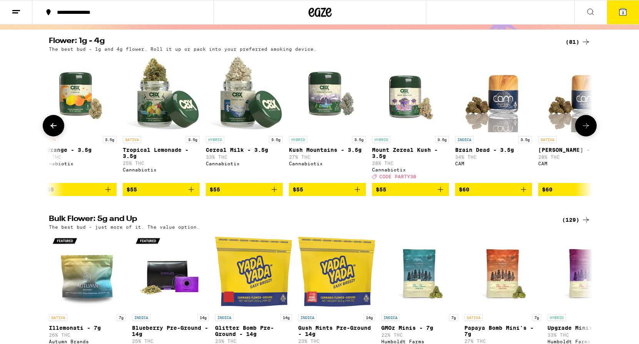
click at [395, 151] on p "Mount Zereal Kush - 3.5g" at bounding box center [410, 153] width 77 height 12
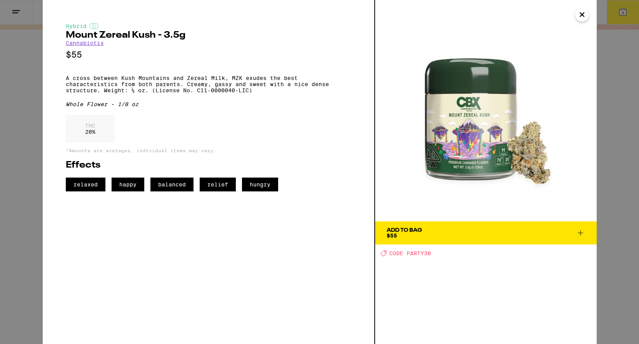
click at [555, 15] on icon "Close" at bounding box center [581, 15] width 9 height 12
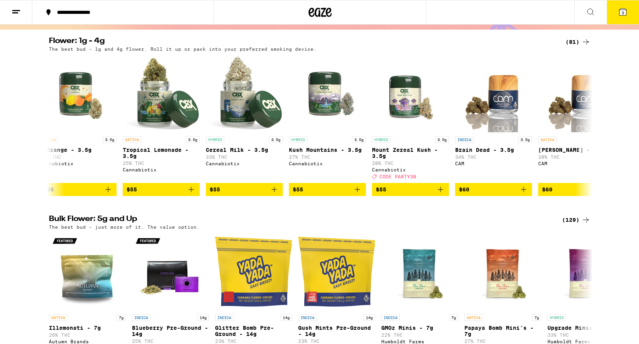
scroll to position [0, 5493]
click at [555, 13] on span "3" at bounding box center [623, 12] width 2 height 5
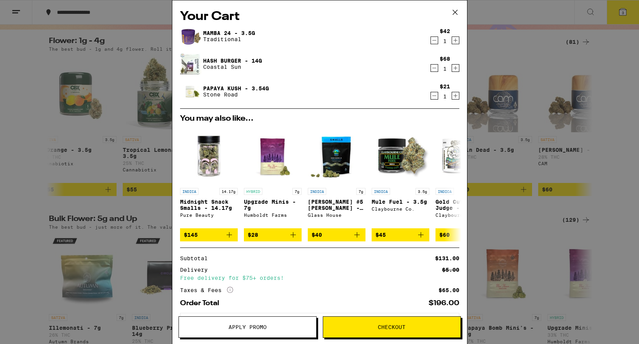
click at [399, 316] on span "Checkout" at bounding box center [392, 327] width 28 height 5
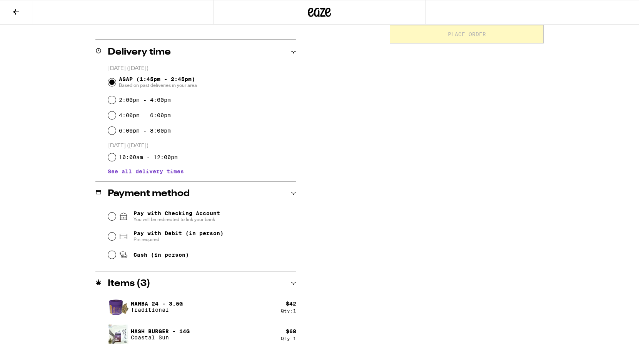
scroll to position [182, 0]
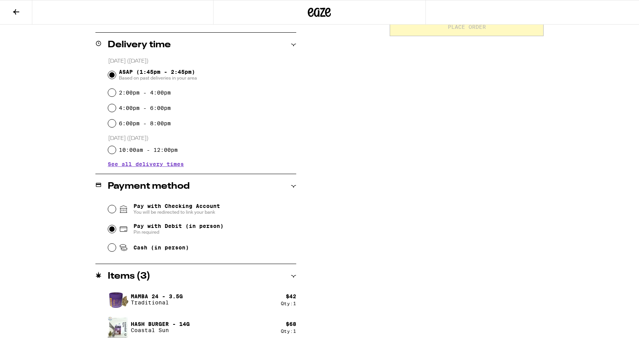
click at [111, 232] on input "Pay with Debit (in person) Pin required" at bounding box center [112, 229] width 8 height 8
radio input "true"
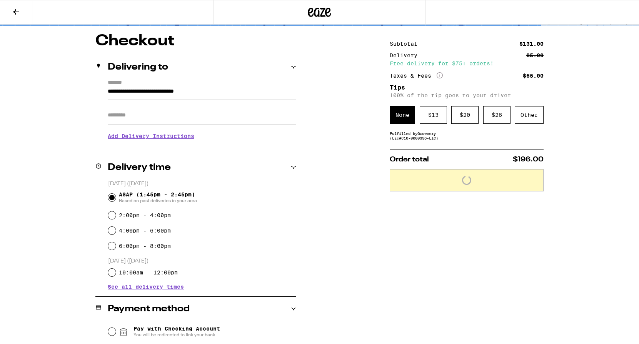
scroll to position [0, 0]
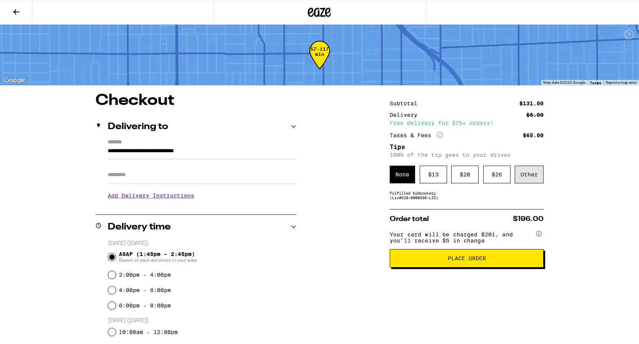
click at [534, 181] on div "Other" at bounding box center [529, 175] width 29 height 18
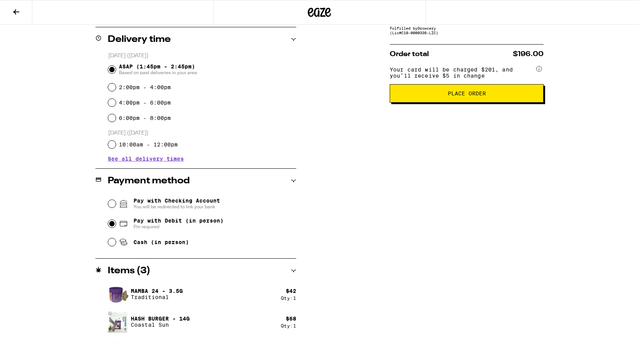
scroll to position [210, 0]
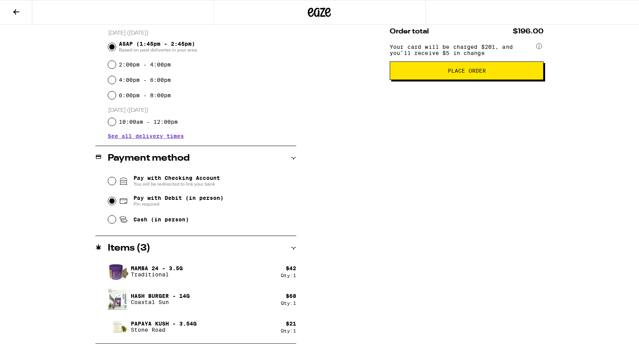
click at [465, 80] on button "Place Order" at bounding box center [467, 71] width 154 height 18
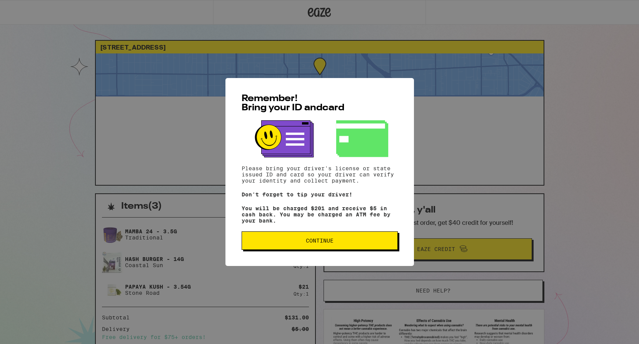
click at [335, 244] on span "Continue" at bounding box center [319, 240] width 143 height 5
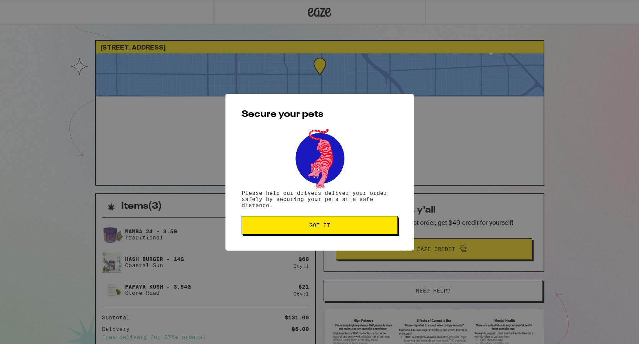
click at [316, 228] on span "Got it" at bounding box center [319, 225] width 21 height 5
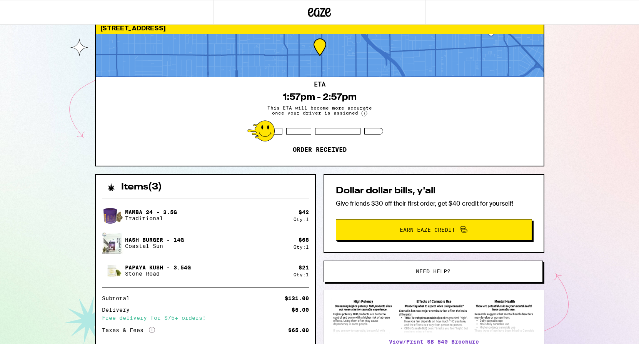
scroll to position [19, 0]
